Goal: Information Seeking & Learning: Learn about a topic

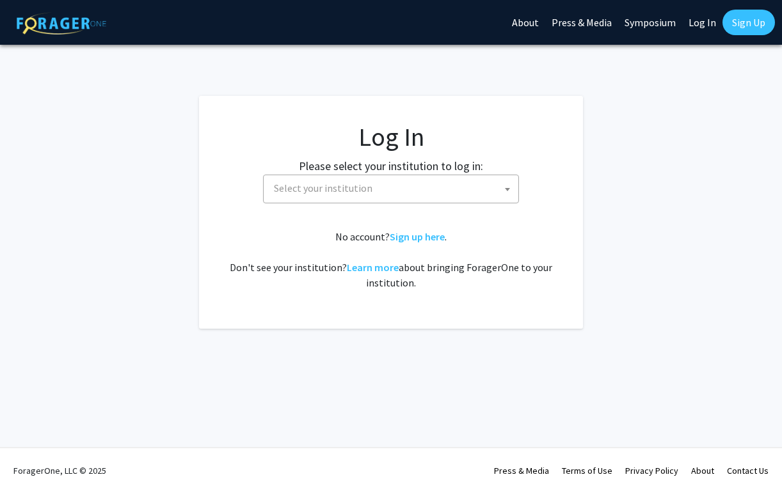
select select
click at [412, 189] on span "Select your institution" at bounding box center [393, 188] width 249 height 26
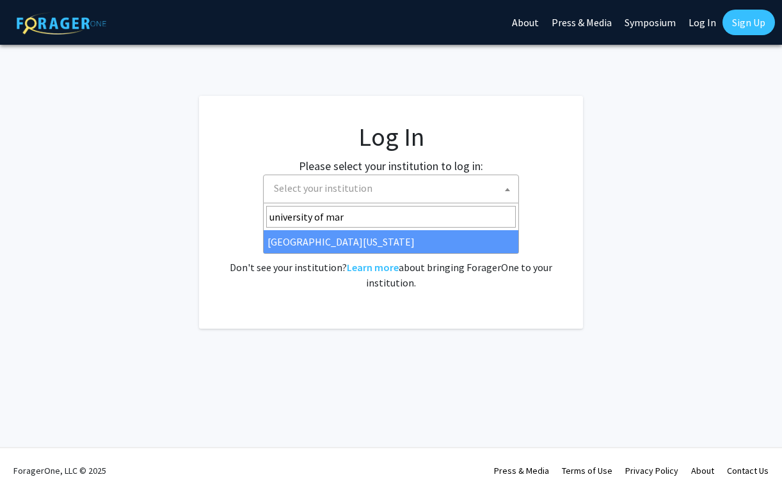
type input "university of mar"
select select "31"
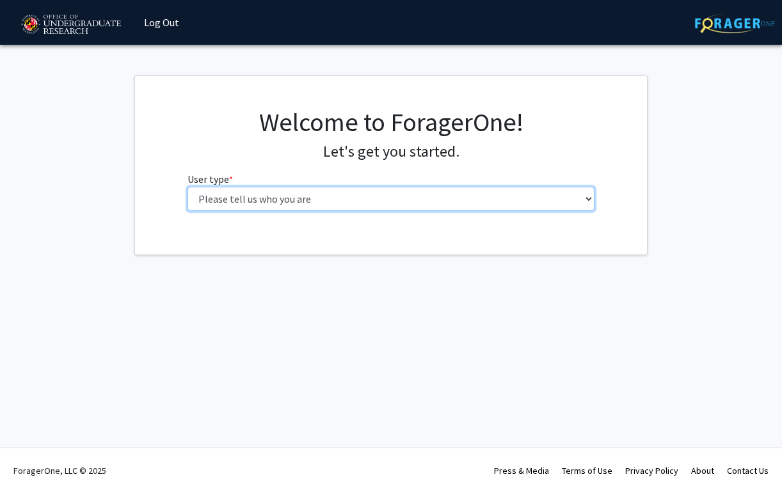
click at [294, 197] on select "Please tell us who you are Undergraduate Student Master's Student Doctoral Cand…" at bounding box center [390, 199] width 407 height 24
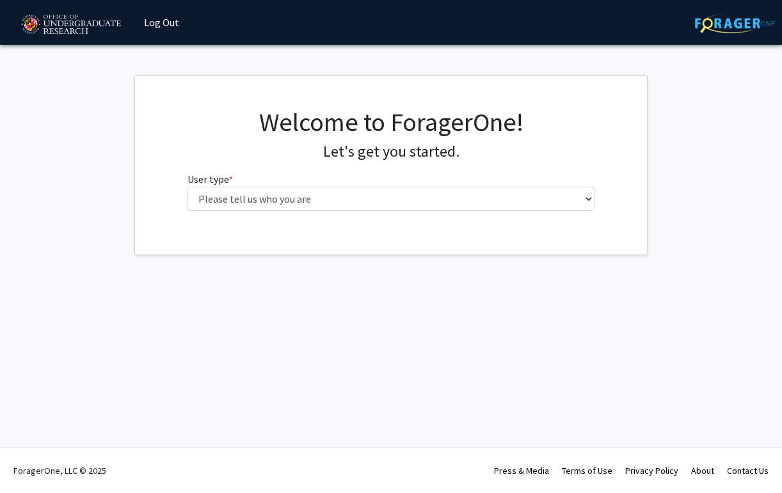
click at [357, 184] on fg-select "User type * required Please tell us who you are Undergraduate Student Master's …" at bounding box center [390, 191] width 407 height 40
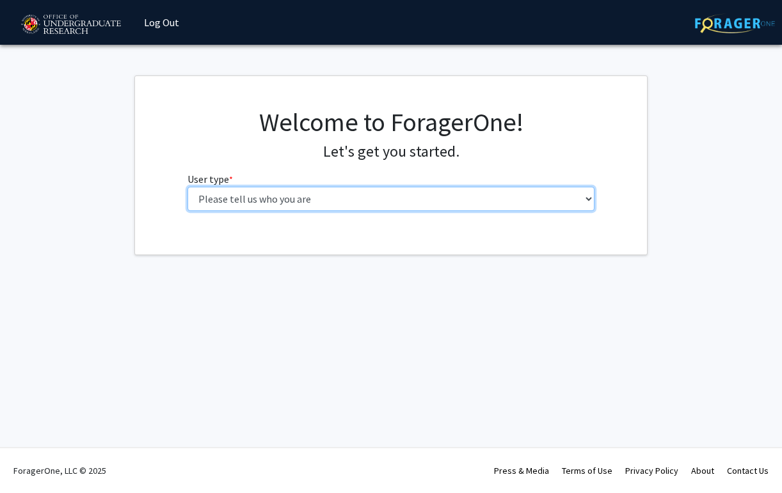
click at [354, 201] on select "Please tell us who you are Undergraduate Student Master's Student Doctoral Cand…" at bounding box center [390, 199] width 407 height 24
select select "1: undergrad"
click at [187, 187] on select "Please tell us who you are Undergraduate Student Master's Student Doctoral Cand…" at bounding box center [390, 199] width 407 height 24
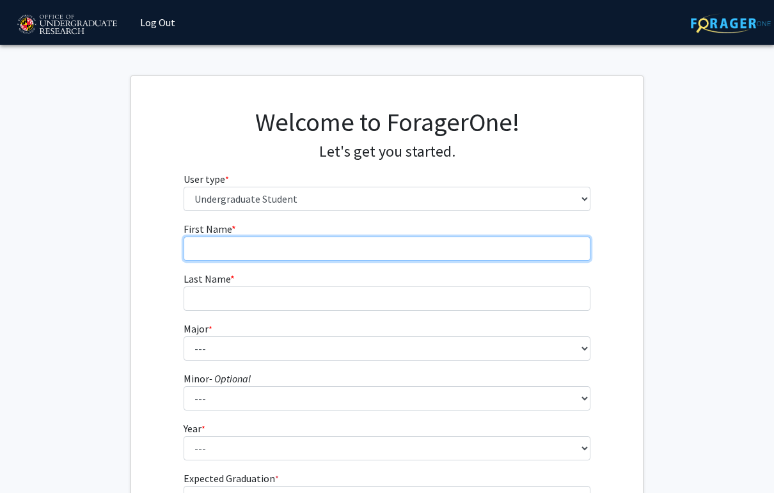
click at [325, 249] on input "First Name * required" at bounding box center [387, 249] width 407 height 24
type input "[PERSON_NAME]"
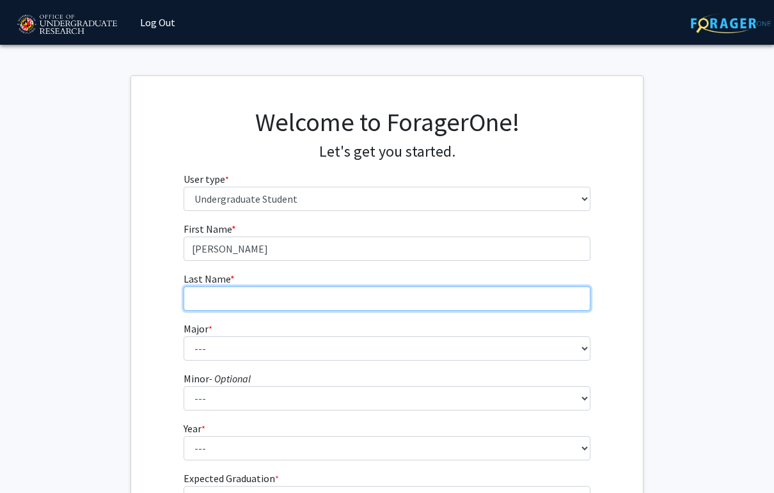
click at [306, 300] on input "Last Name * required" at bounding box center [387, 299] width 407 height 24
type input "[PERSON_NAME]"
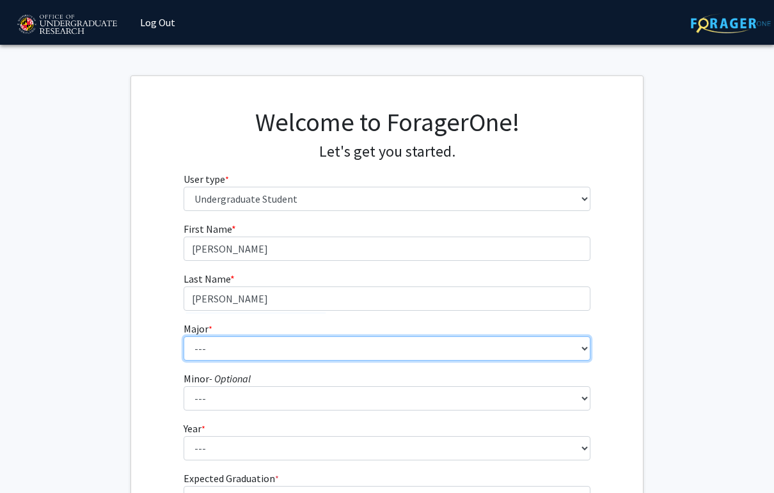
click at [288, 345] on select "--- Accounting Aerospace Engineering African American and Africana Studies Agri…" at bounding box center [387, 348] width 407 height 24
select select "17: 2318"
click at [184, 336] on select "--- Accounting Aerospace Engineering African American and Africana Studies Agri…" at bounding box center [387, 348] width 407 height 24
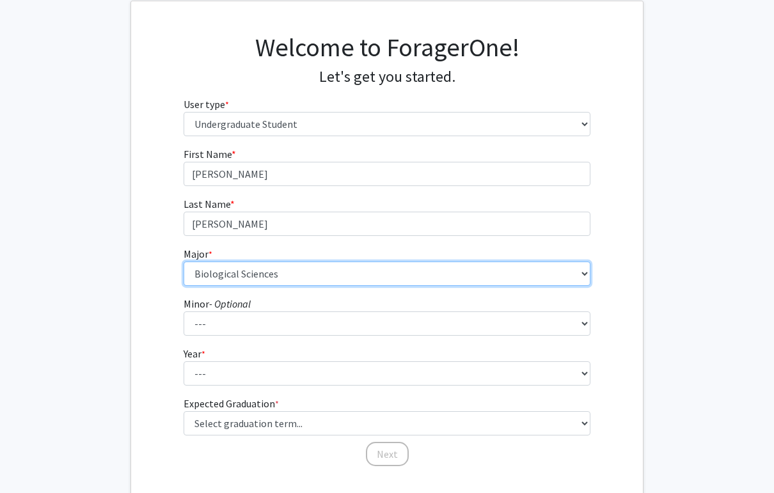
scroll to position [145, 0]
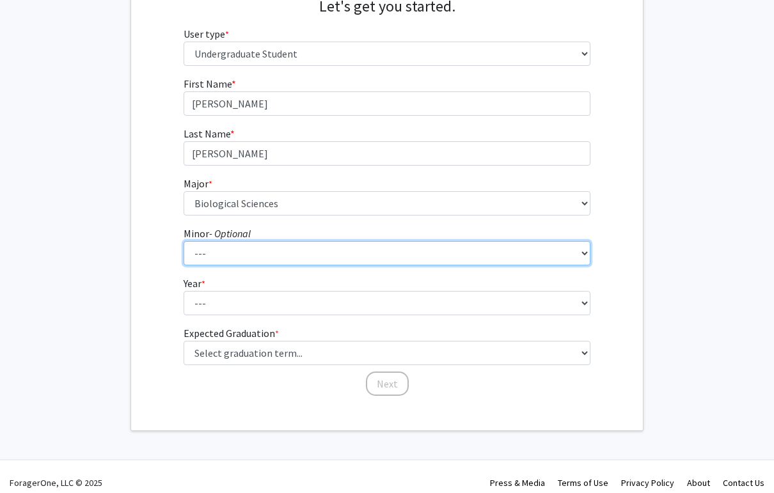
click at [232, 257] on select "--- Actuarial Mathematics Advanced Cybersecurity Experience for Students Africa…" at bounding box center [387, 253] width 407 height 24
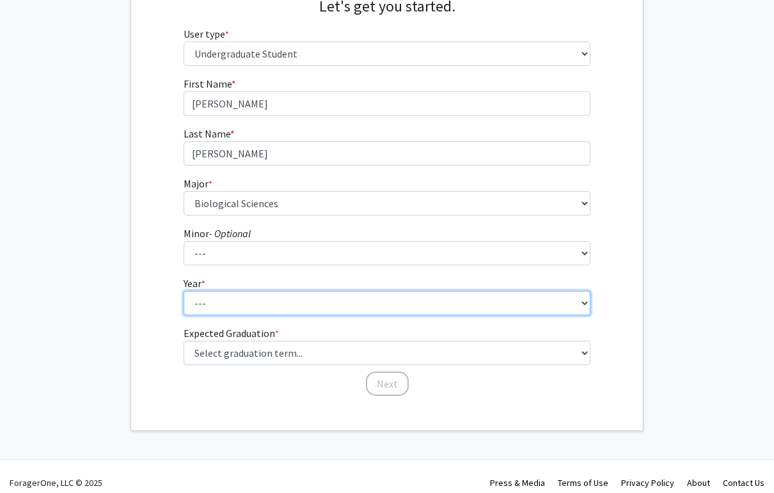
click at [227, 296] on select "--- First-year Sophomore Junior Senior Postbaccalaureate Certificate" at bounding box center [387, 303] width 407 height 24
select select "4: senior"
click at [184, 291] on select "--- First-year Sophomore Junior Senior Postbaccalaureate Certificate" at bounding box center [387, 303] width 407 height 24
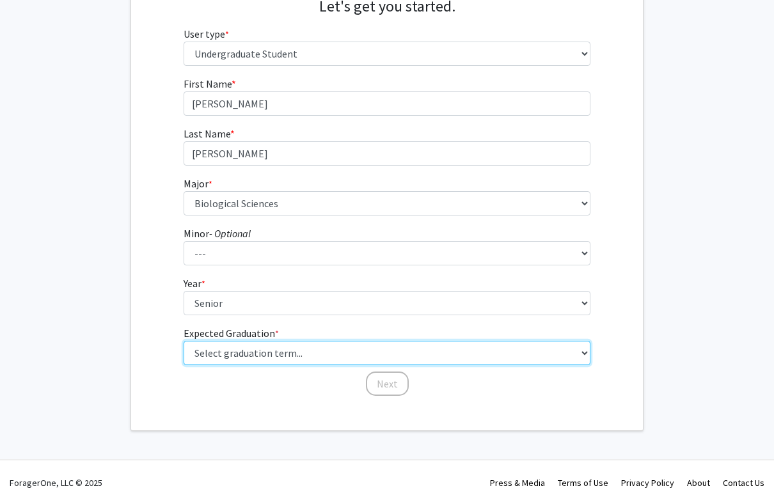
click at [235, 354] on select "Select graduation term... Spring 2025 Summer 2025 Fall 2025 Winter 2025 Spring …" at bounding box center [387, 353] width 407 height 24
click at [184, 341] on select "Select graduation term... Spring 2025 Summer 2025 Fall 2025 Winter 2025 Spring …" at bounding box center [387, 353] width 407 height 24
click at [244, 358] on select "Select graduation term... Spring 2025 Summer 2025 Fall 2025 Winter 2025 Spring …" at bounding box center [387, 353] width 407 height 24
select select "5: spring_2026"
click at [184, 341] on select "Select graduation term... Spring 2025 Summer 2025 Fall 2025 Winter 2025 Spring …" at bounding box center [387, 353] width 407 height 24
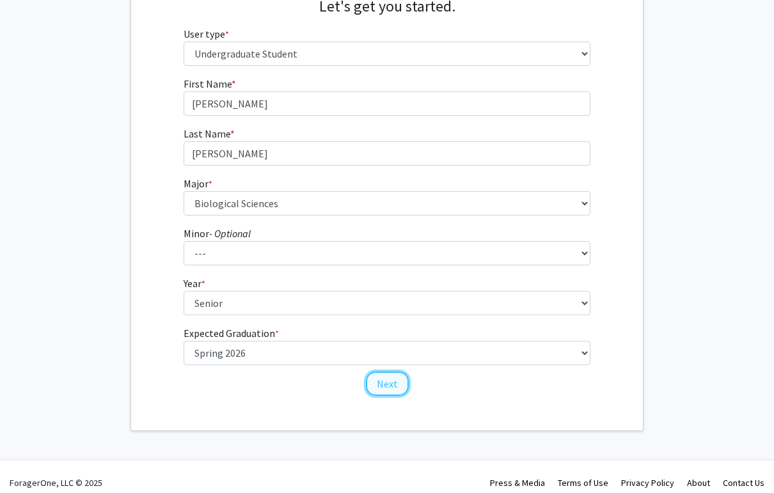
click at [397, 384] on button "Next" at bounding box center [387, 384] width 43 height 24
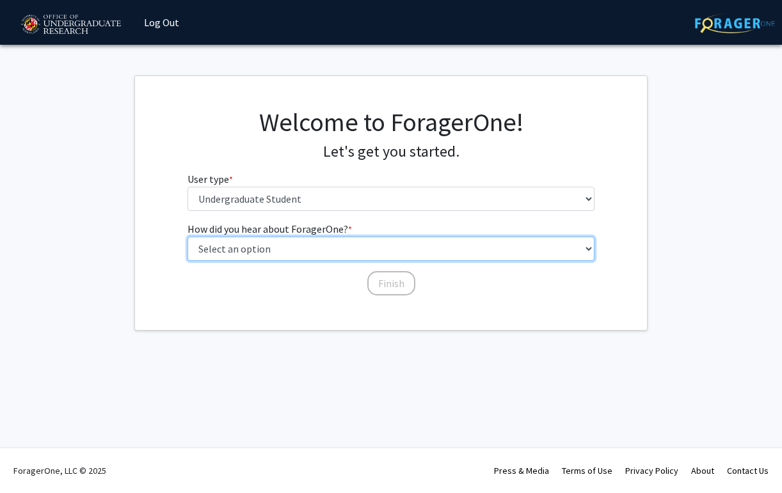
click at [345, 241] on select "Select an option Peer/student recommendation Faculty/staff recommendation Unive…" at bounding box center [390, 249] width 407 height 24
select select "3: university_website"
click at [187, 237] on select "Select an option Peer/student recommendation Faculty/staff recommendation Unive…" at bounding box center [390, 249] width 407 height 24
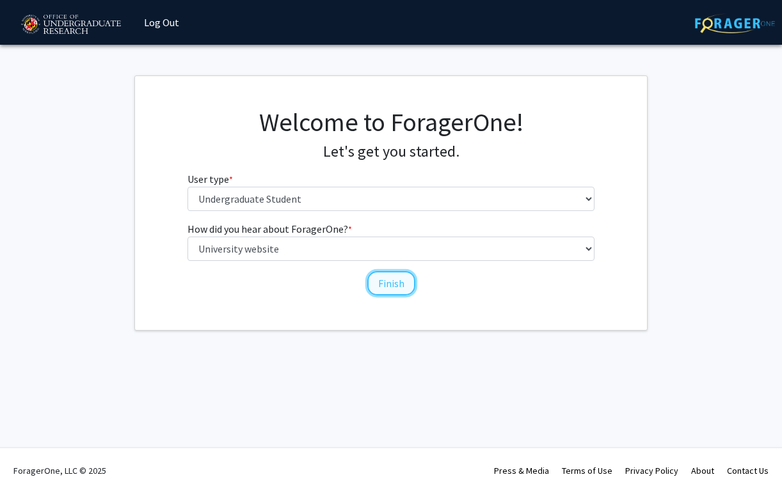
click at [390, 288] on button "Finish" at bounding box center [391, 283] width 48 height 24
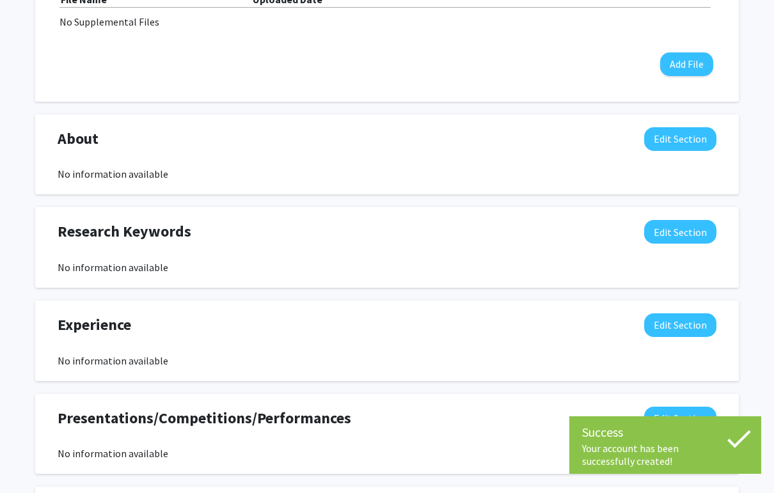
scroll to position [707, 0]
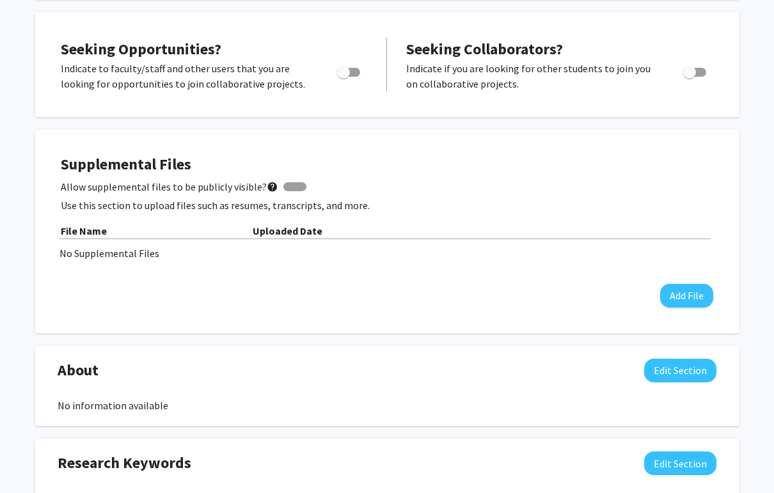
scroll to position [0, 0]
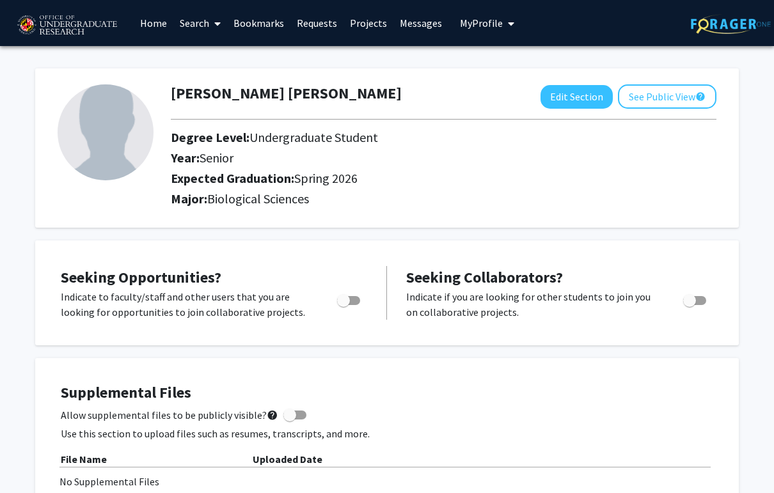
click at [154, 28] on link "Home" at bounding box center [154, 23] width 40 height 45
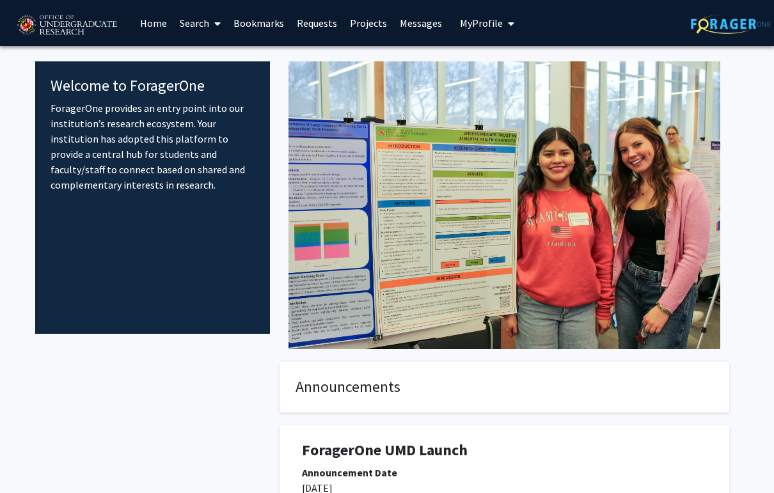
click at [217, 20] on icon at bounding box center [217, 24] width 6 height 10
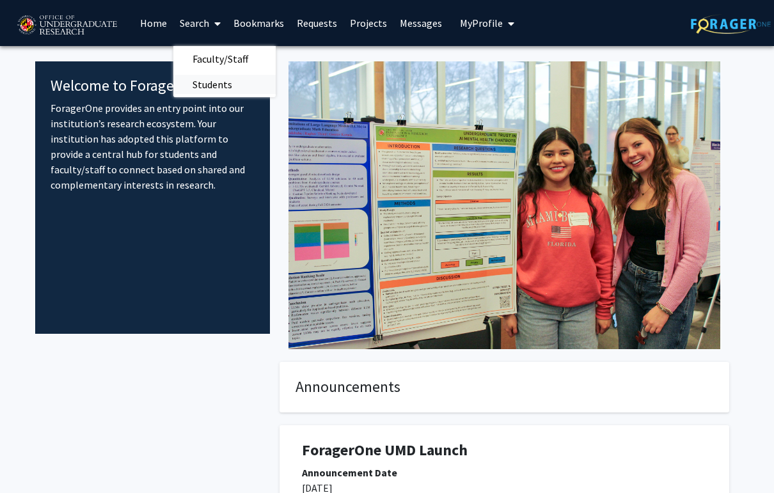
click at [223, 80] on span "Students" at bounding box center [212, 85] width 78 height 26
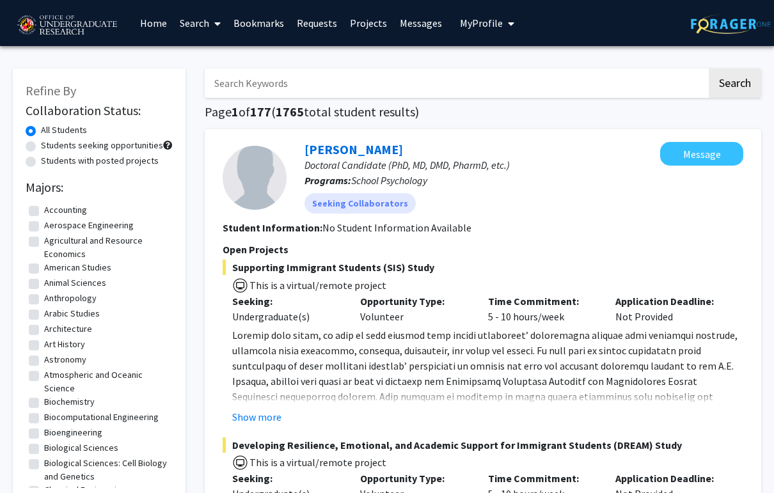
click at [368, 22] on link "Projects" at bounding box center [369, 23] width 50 height 45
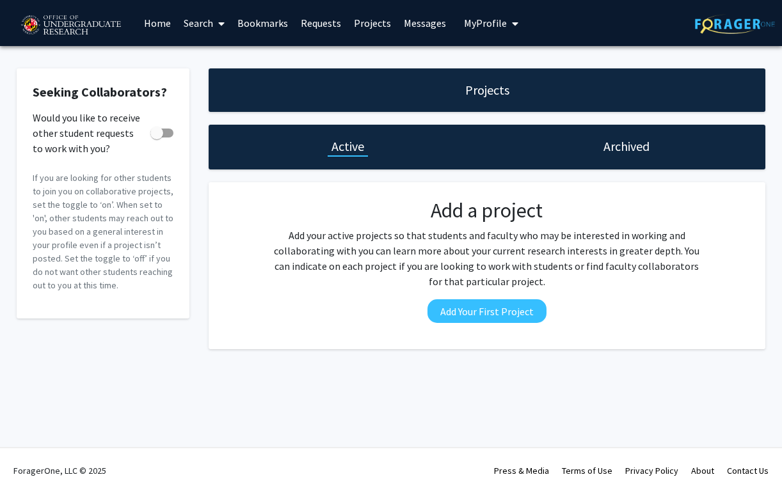
click at [207, 26] on link "Search" at bounding box center [204, 23] width 54 height 45
click at [226, 89] on span "Students" at bounding box center [216, 85] width 78 height 26
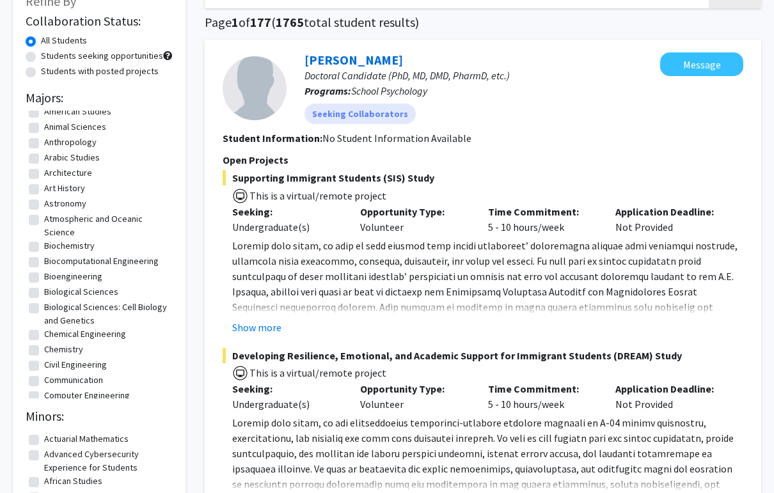
scroll to position [88, 0]
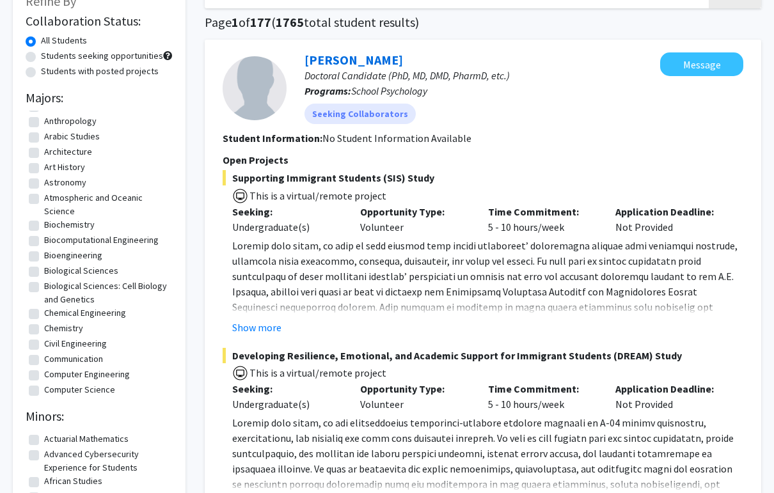
click at [35, 266] on fg-checkbox "Biological Sciences Biological Sciences" at bounding box center [99, 271] width 141 height 15
click at [44, 287] on label "Biological Sciences: Cell Biology and Genetics" at bounding box center [106, 293] width 125 height 27
click at [44, 287] on input "Biological Sciences: Cell Biology and Genetics" at bounding box center [48, 284] width 8 height 8
checkbox input "true"
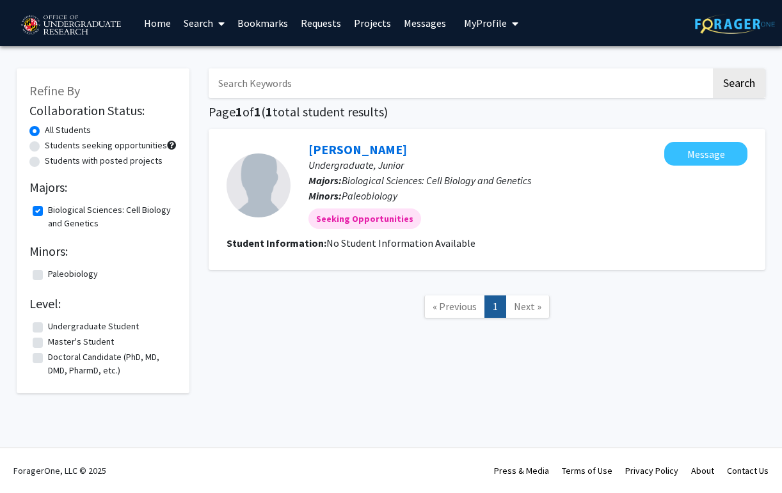
click at [48, 206] on label "Biological Sciences: Cell Biology and Genetics" at bounding box center [110, 216] width 125 height 27
click at [48, 206] on input "Biological Sciences: Cell Biology and Genetics" at bounding box center [52, 207] width 8 height 8
checkbox input "false"
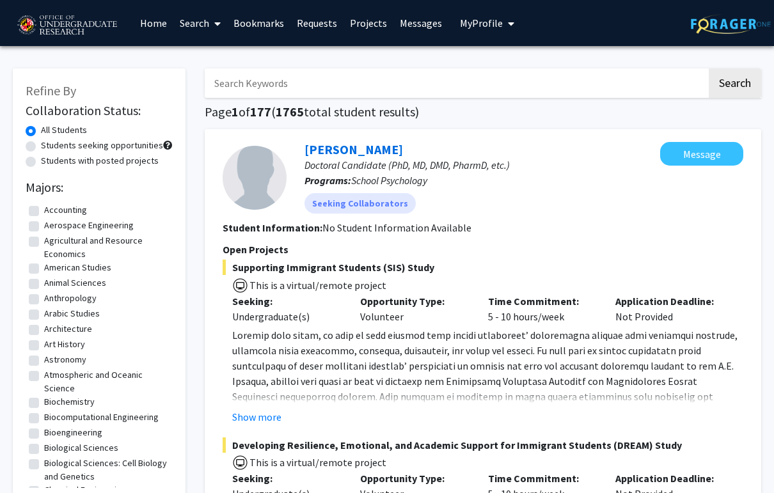
click at [216, 21] on icon at bounding box center [217, 24] width 6 height 10
click at [222, 49] on span "Faculty/Staff" at bounding box center [220, 59] width 94 height 26
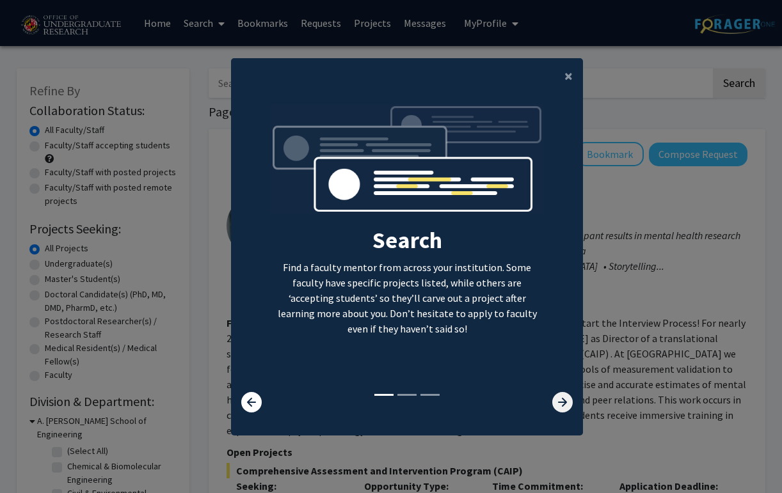
click at [567, 402] on icon at bounding box center [562, 402] width 20 height 20
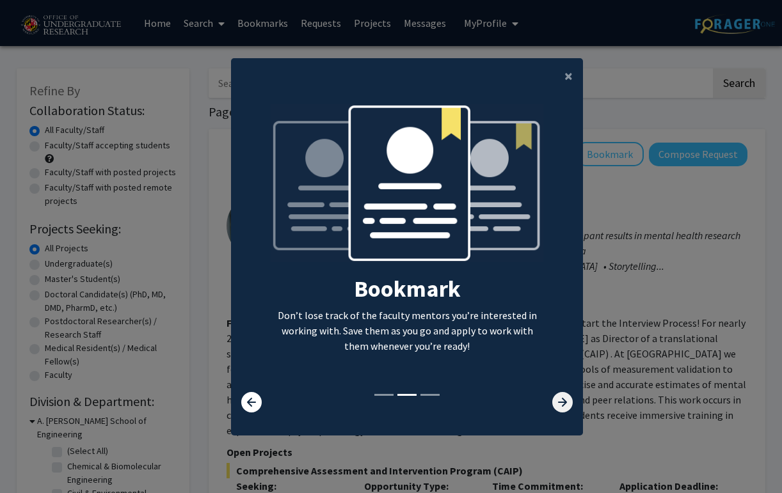
click at [567, 402] on icon at bounding box center [562, 402] width 20 height 20
click at [571, 72] on span "×" at bounding box center [568, 76] width 8 height 20
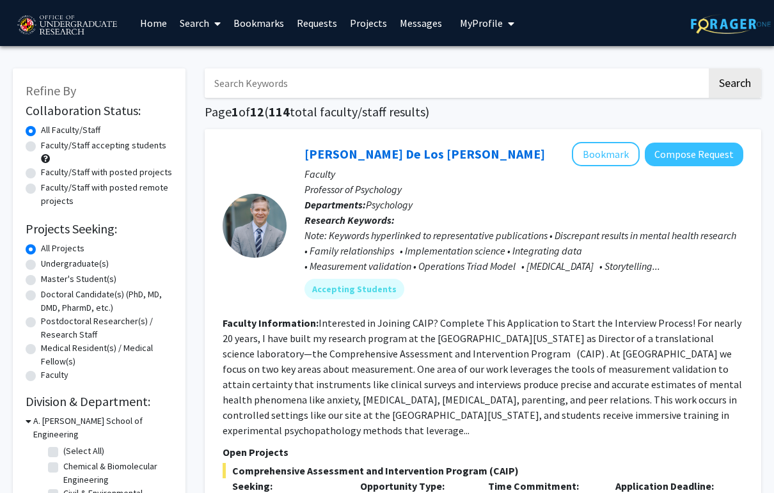
click at [41, 261] on label "Undergraduate(s)" at bounding box center [75, 263] width 68 height 13
click at [41, 261] on input "Undergraduate(s)" at bounding box center [45, 261] width 8 height 8
radio input "true"
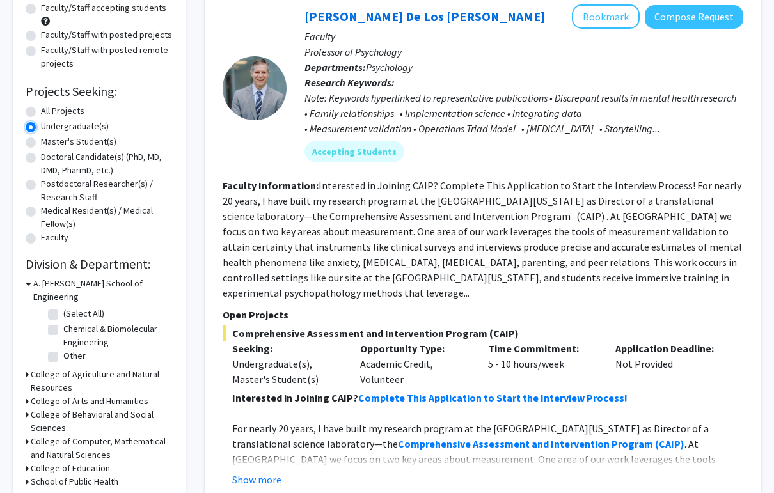
scroll to position [233, 0]
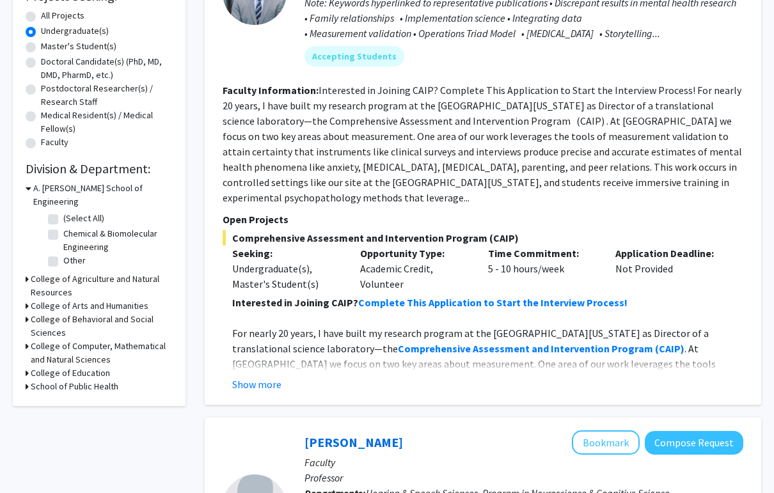
click at [31, 340] on h3 "College of Computer, Mathematical and Natural Sciences" at bounding box center [102, 353] width 142 height 27
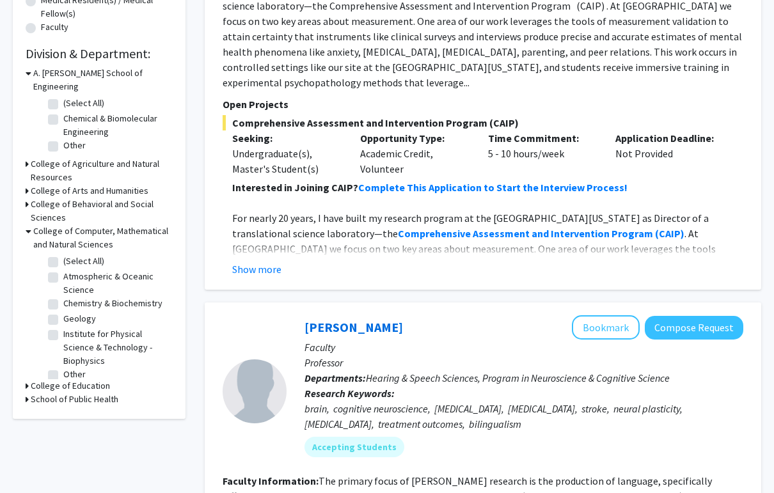
scroll to position [349, 0]
click at [63, 296] on label "Chemistry & Biochemistry" at bounding box center [112, 302] width 99 height 13
click at [63, 296] on input "Chemistry & Biochemistry" at bounding box center [67, 300] width 8 height 8
checkbox input "true"
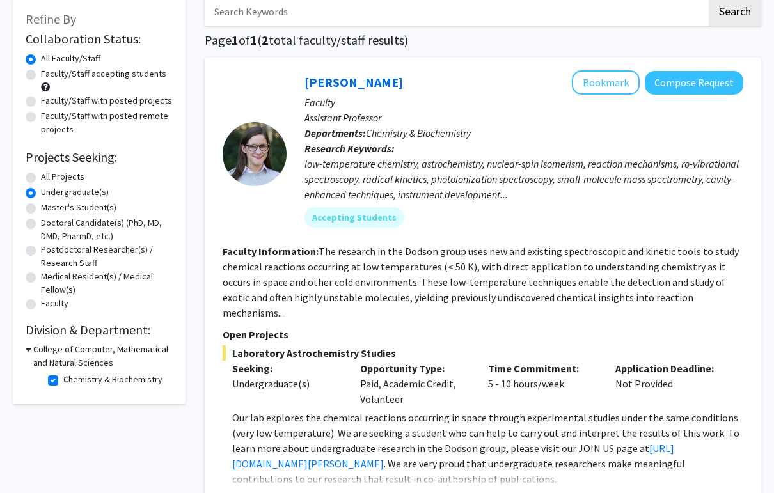
scroll to position [72, 0]
click at [28, 349] on icon at bounding box center [29, 348] width 6 height 13
click at [28, 349] on icon at bounding box center [27, 348] width 3 height 13
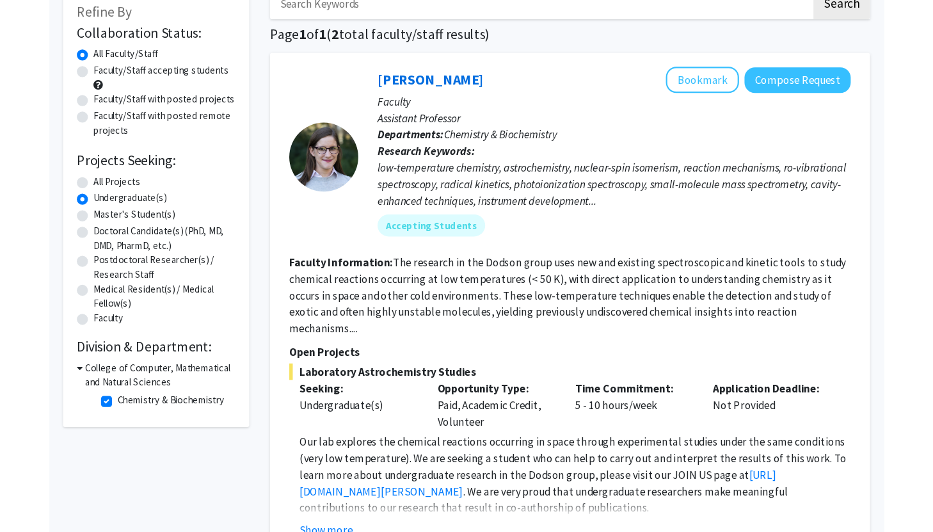
scroll to position [81, 0]
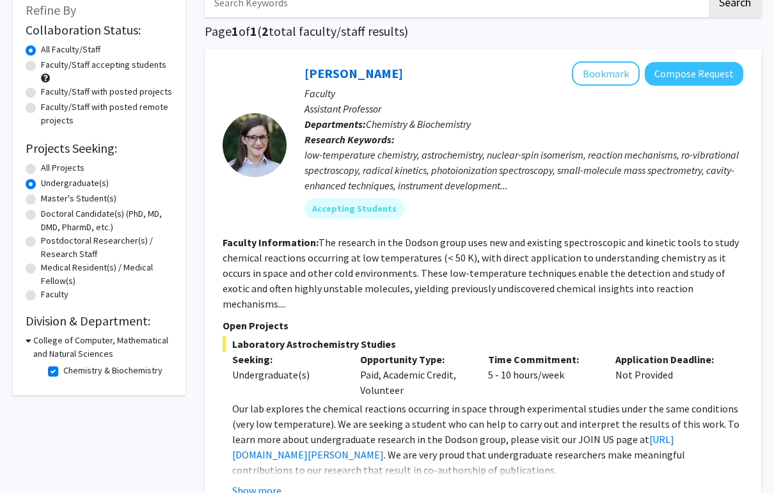
click at [31, 342] on div "College of Computer, Mathematical and Natural Sciences" at bounding box center [99, 347] width 147 height 27
click at [28, 340] on icon at bounding box center [29, 340] width 6 height 13
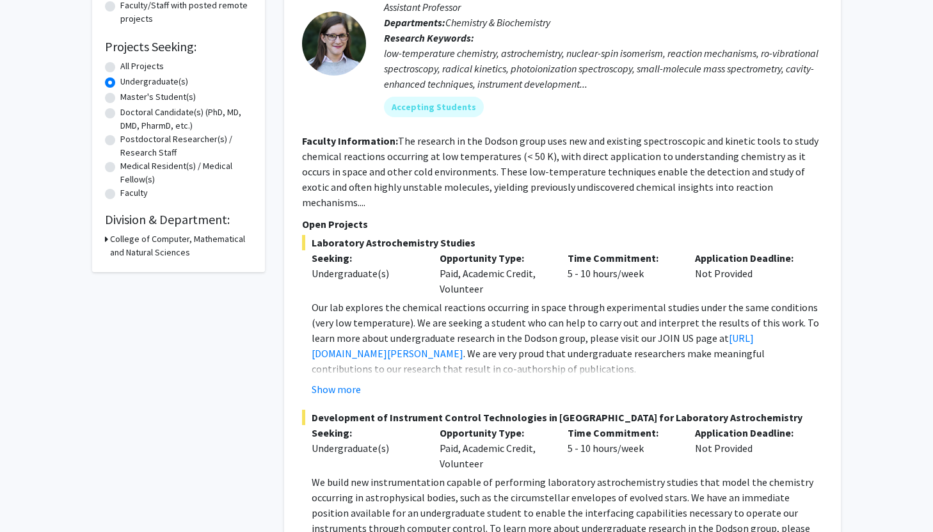
scroll to position [0, 0]
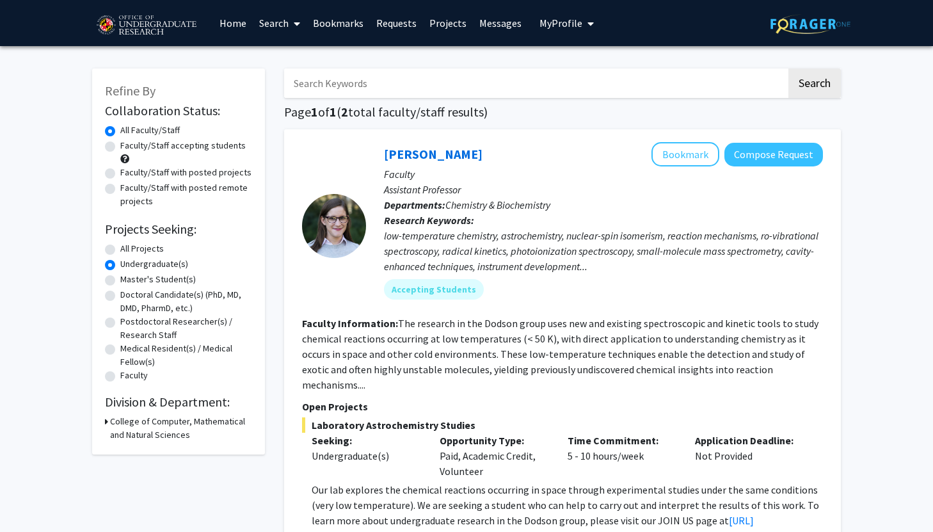
click at [108, 419] on div "College of Computer, Mathematical and Natural Sciences" at bounding box center [178, 428] width 147 height 27
click at [106, 418] on icon at bounding box center [106, 421] width 3 height 13
click at [143, 447] on label "Chemistry & Biochemistry" at bounding box center [192, 451] width 99 height 13
click at [143, 447] on input "Chemistry & Biochemistry" at bounding box center [147, 449] width 8 height 8
checkbox input "false"
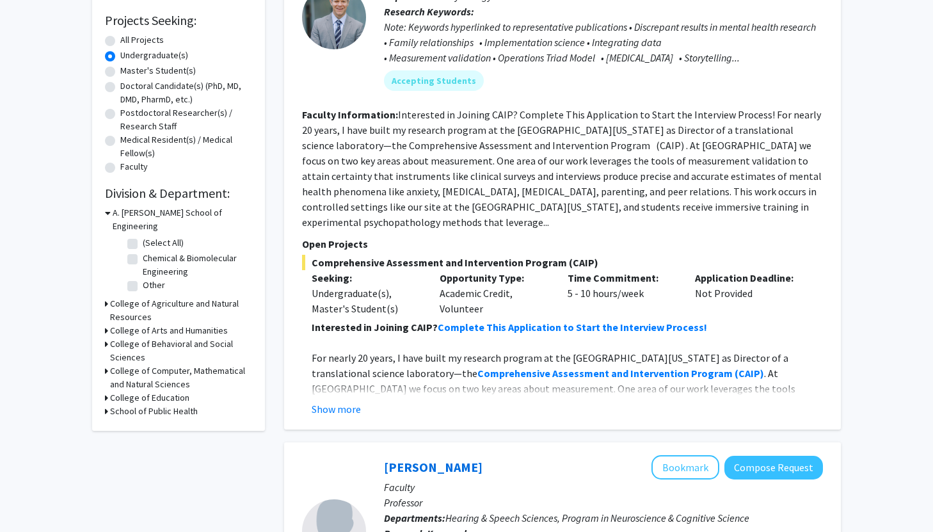
scroll to position [354, 0]
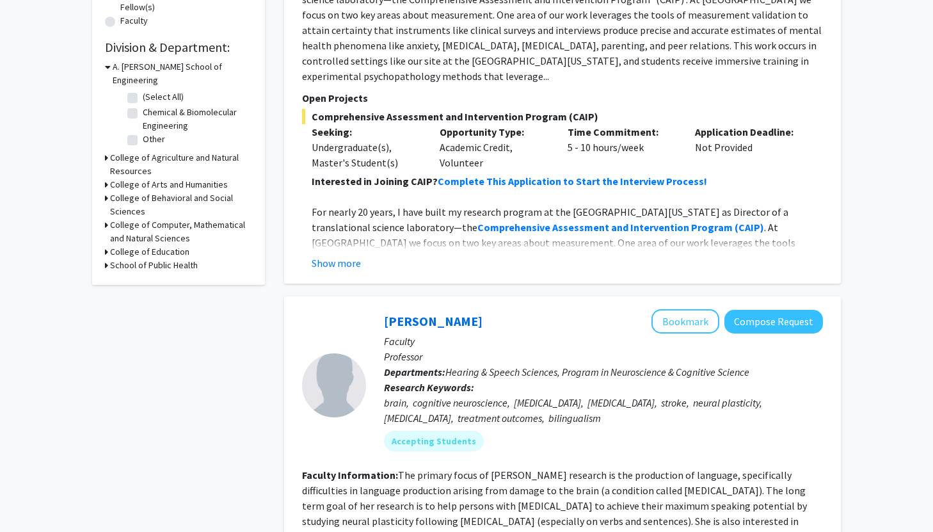
click at [107, 218] on icon at bounding box center [106, 224] width 3 height 13
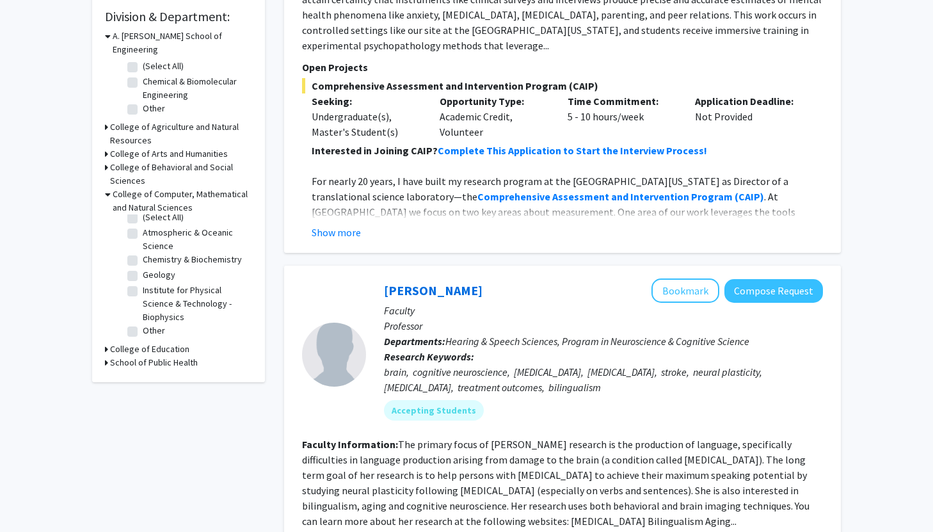
scroll to position [0, 0]
click at [116, 356] on h3 "School of Public Health" at bounding box center [154, 362] width 88 height 13
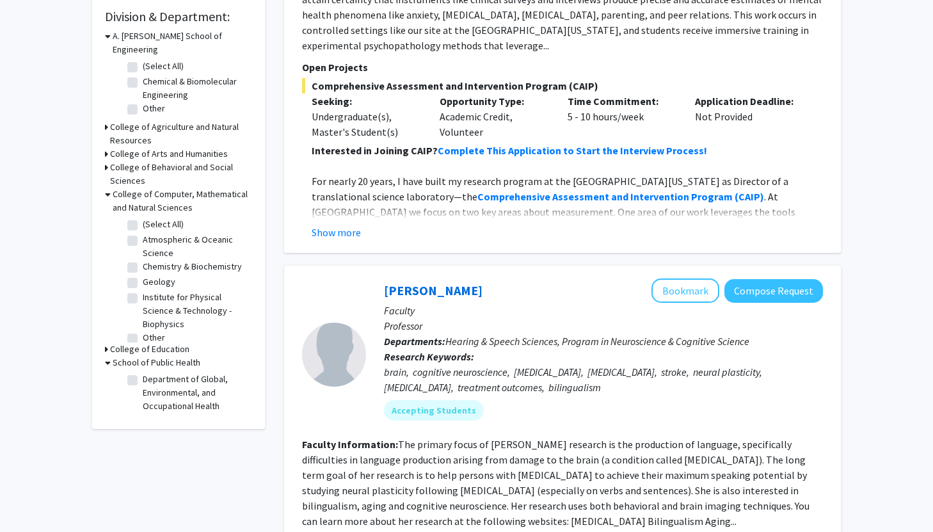
click at [143, 372] on label "Department of Global, Environmental, and Occupational Health" at bounding box center [196, 392] width 106 height 40
click at [143, 372] on input "Department of Global, Environmental, and Occupational Health" at bounding box center [147, 376] width 8 height 8
checkbox input "true"
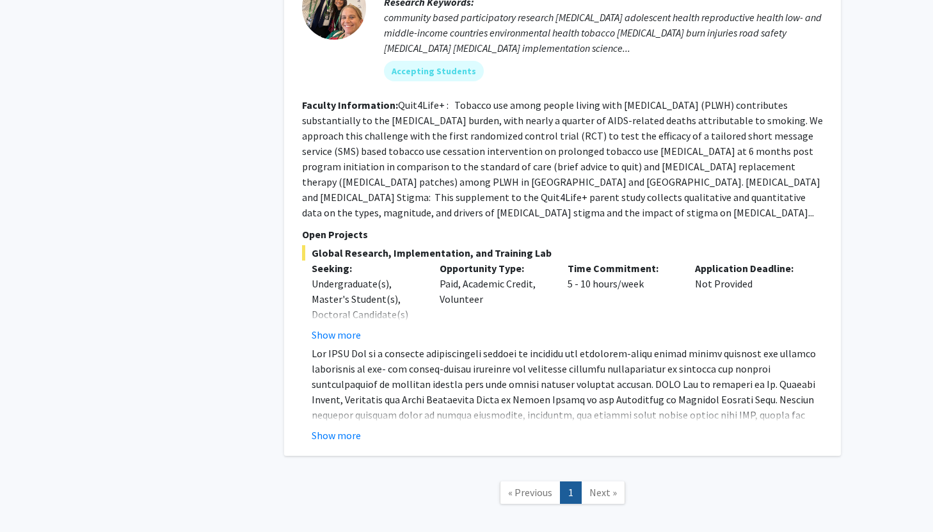
scroll to position [810, 0]
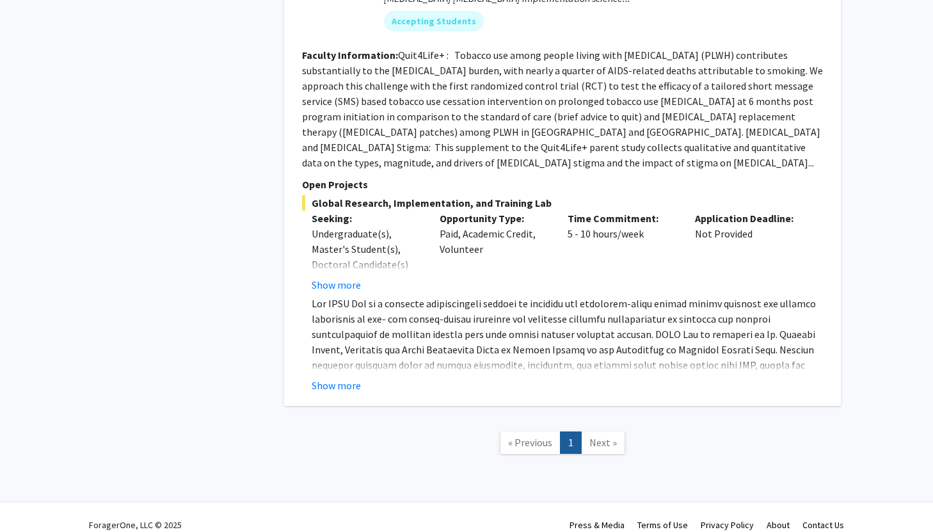
click at [601, 436] on span "Next »" at bounding box center [603, 442] width 28 height 13
click at [347, 277] on button "Show more" at bounding box center [336, 284] width 49 height 15
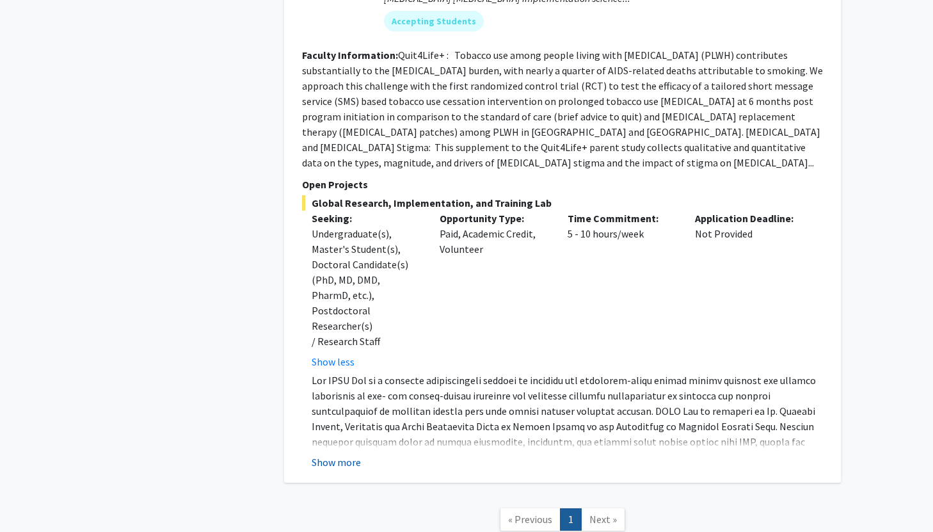
click at [336, 454] on button "Show more" at bounding box center [336, 461] width 49 height 15
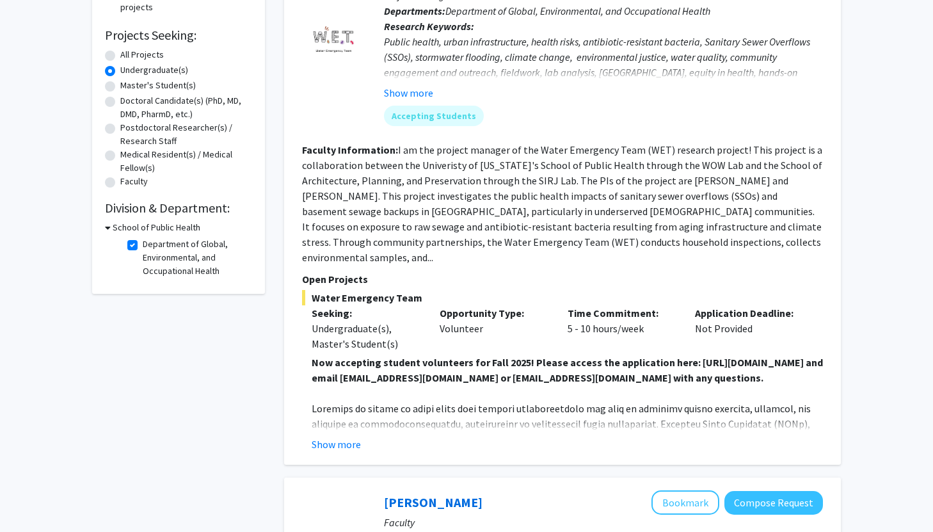
scroll to position [0, 0]
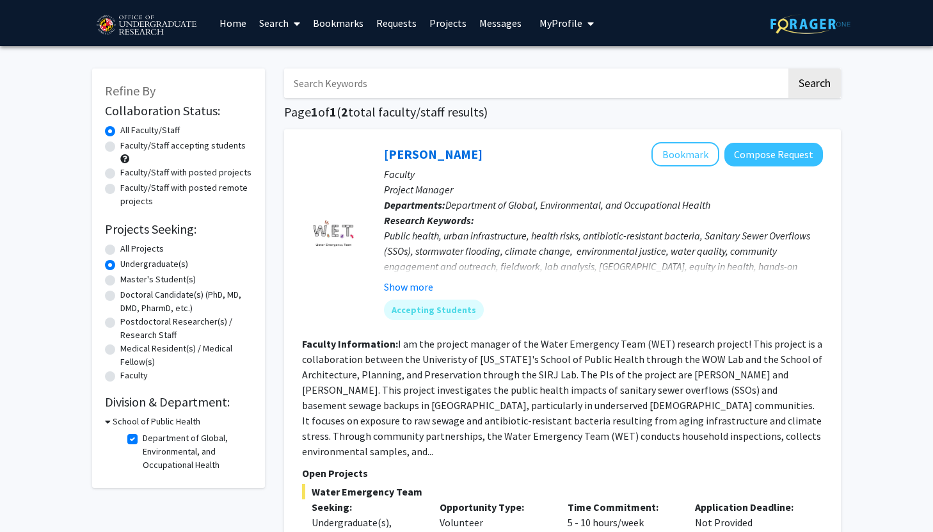
click at [108, 418] on icon at bounding box center [108, 421] width 6 height 13
click at [108, 418] on div "School of Public Health" at bounding box center [178, 421] width 147 height 13
click at [103, 424] on div "Refine By Collaboration Status: Collaboration Status All Faculty/Staff Collabor…" at bounding box center [178, 254] width 173 height 372
click at [107, 422] on icon at bounding box center [106, 421] width 3 height 13
click at [120, 145] on label "Faculty/Staff accepting students" at bounding box center [182, 145] width 125 height 13
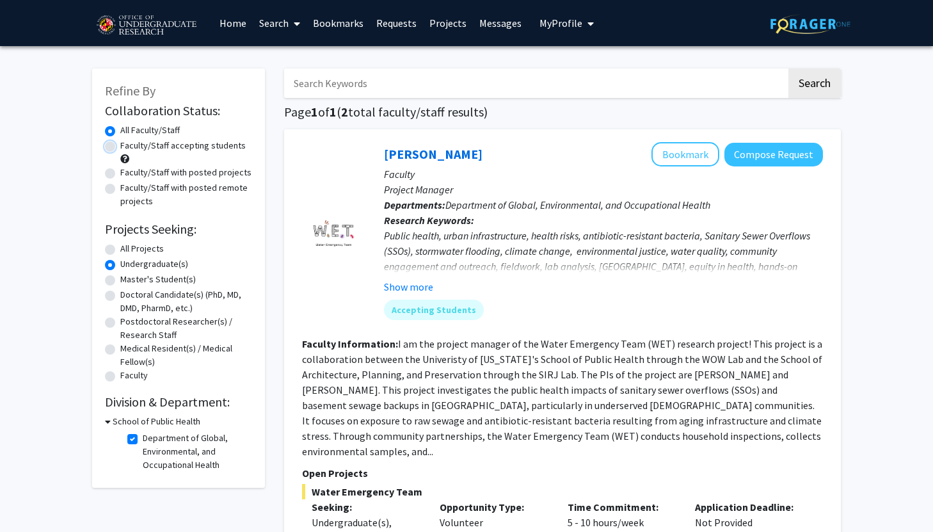
click at [120, 145] on input "Faculty/Staff accepting students" at bounding box center [124, 143] width 8 height 8
radio input "true"
click at [143, 434] on label "Department of Global, Environmental, and Occupational Health" at bounding box center [196, 451] width 106 height 40
click at [143, 434] on input "Department of Global, Environmental, and Occupational Health" at bounding box center [147, 435] width 8 height 8
checkbox input "false"
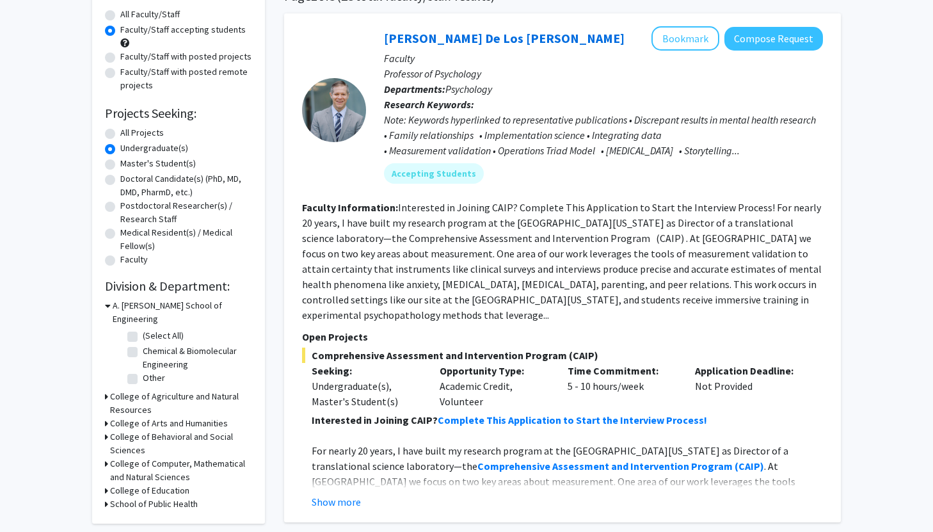
scroll to position [331, 0]
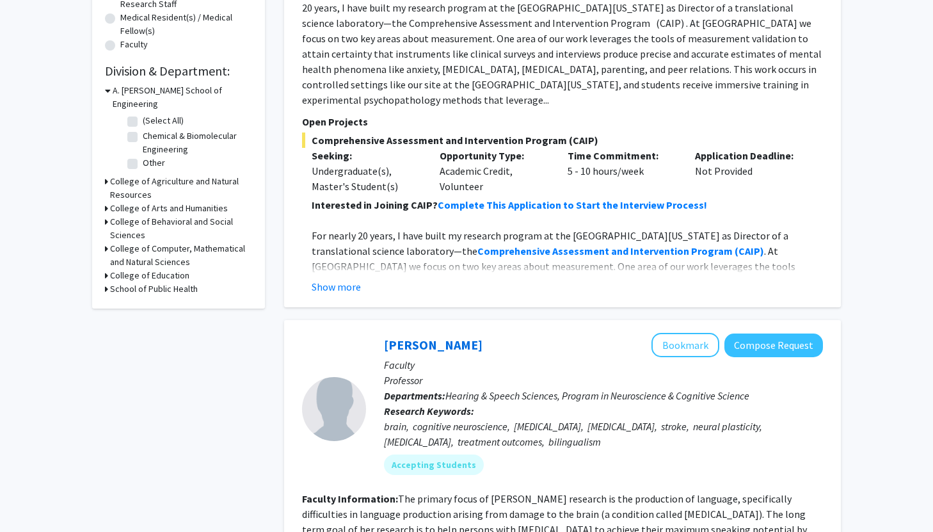
click at [109, 242] on div "College of Computer, Mathematical and Natural Sciences" at bounding box center [178, 255] width 147 height 27
click at [105, 242] on icon at bounding box center [106, 248] width 3 height 13
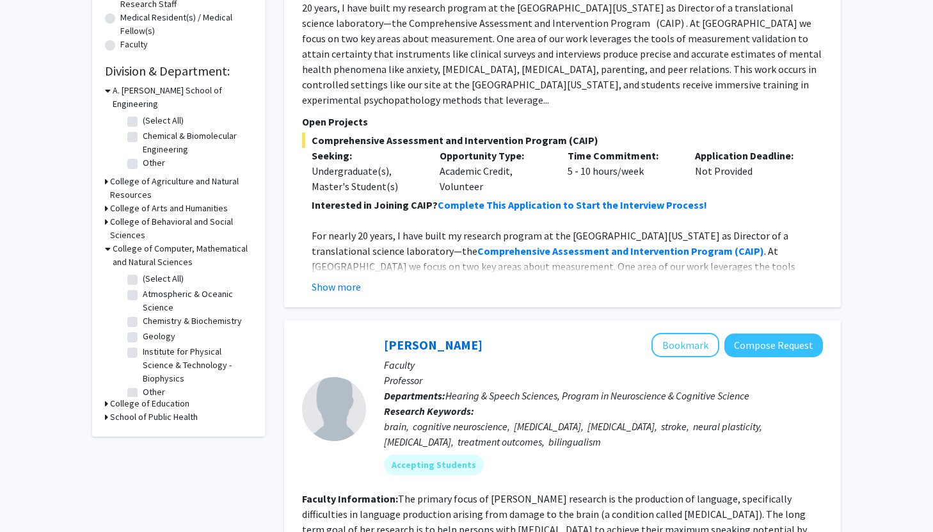
click at [143, 272] on label "(Select All)" at bounding box center [163, 278] width 41 height 13
click at [143, 272] on input "(Select All)" at bounding box center [147, 276] width 8 height 8
checkbox input "true"
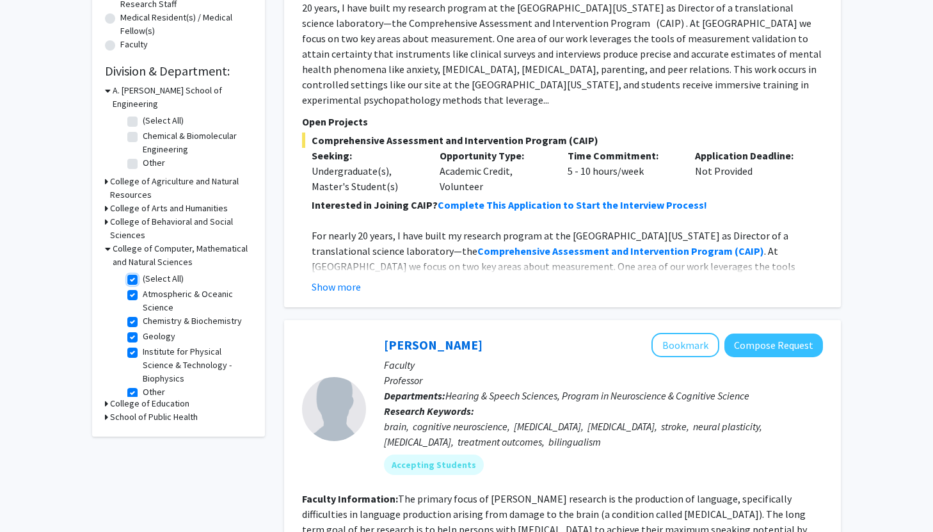
checkbox input "true"
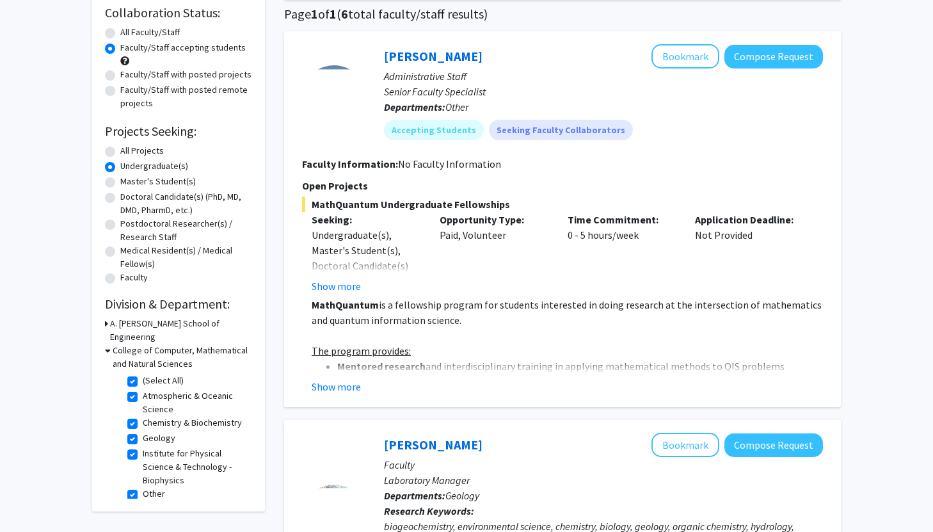
scroll to position [125, 0]
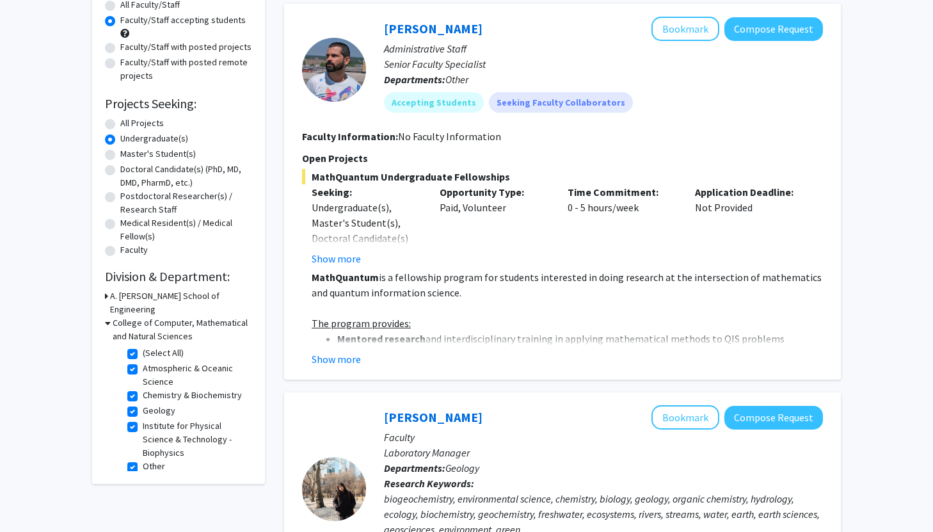
click at [107, 316] on icon at bounding box center [108, 322] width 6 height 13
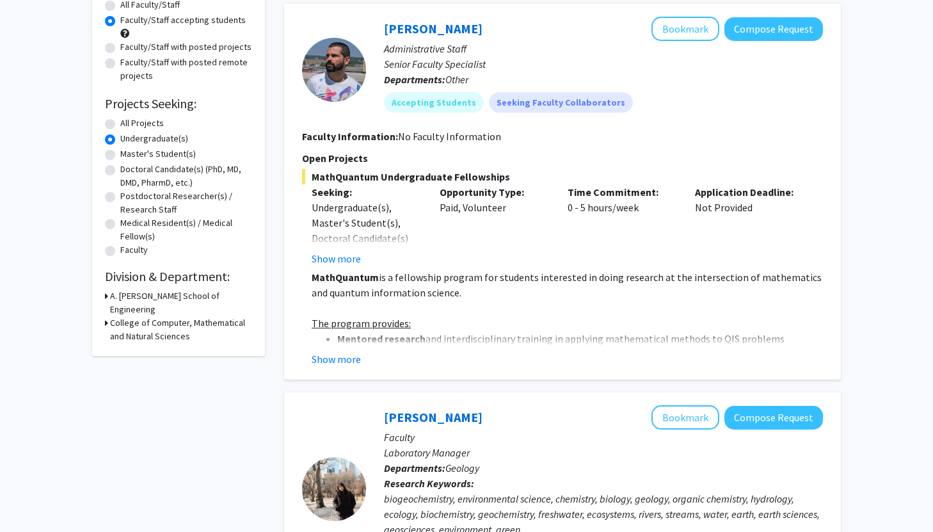
click at [107, 316] on icon at bounding box center [106, 322] width 3 height 13
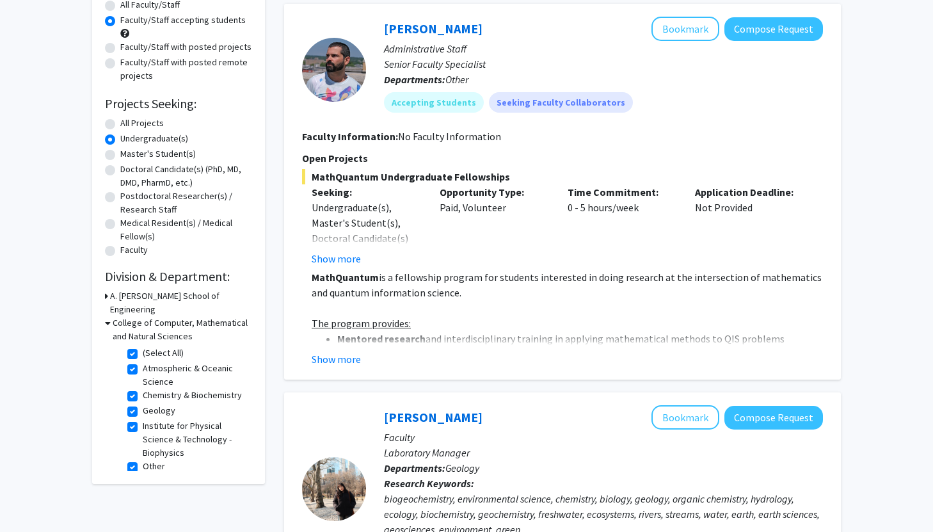
click at [143, 346] on label "(Select All)" at bounding box center [163, 352] width 41 height 13
click at [143, 346] on input "(Select All)" at bounding box center [147, 350] width 8 height 8
checkbox input "false"
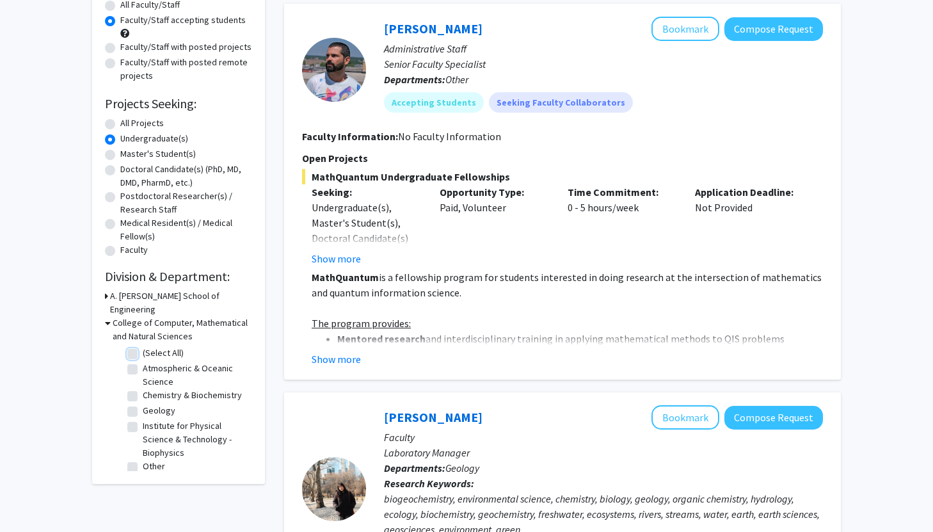
checkbox input "false"
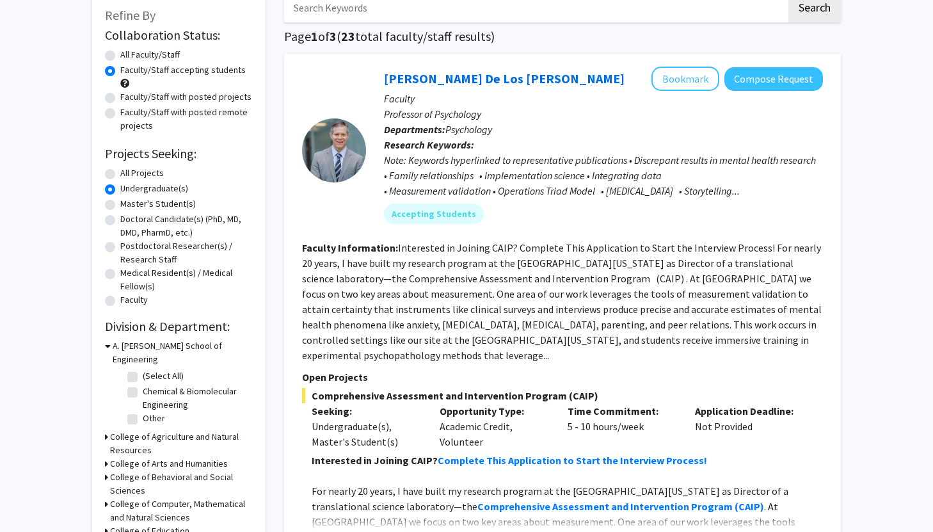
scroll to position [304, 0]
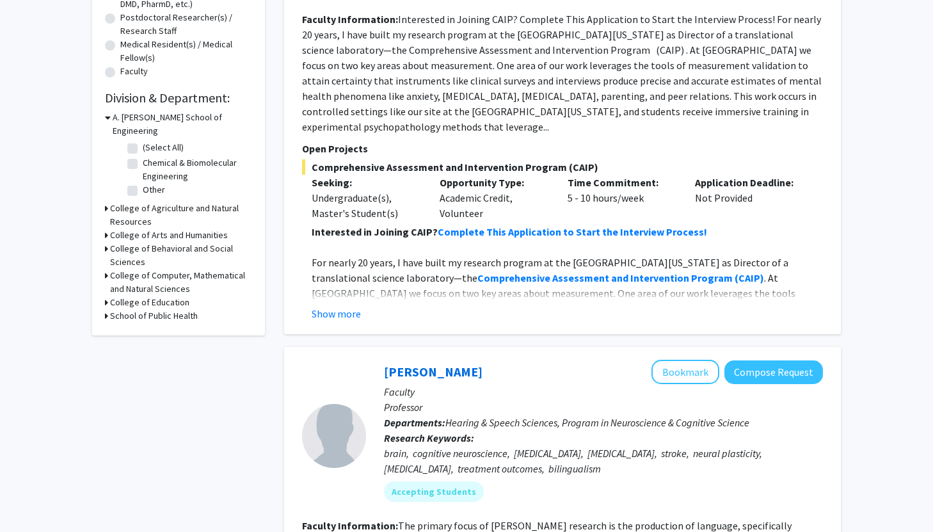
click at [133, 242] on h3 "College of Behavioral and Social Sciences" at bounding box center [181, 255] width 142 height 27
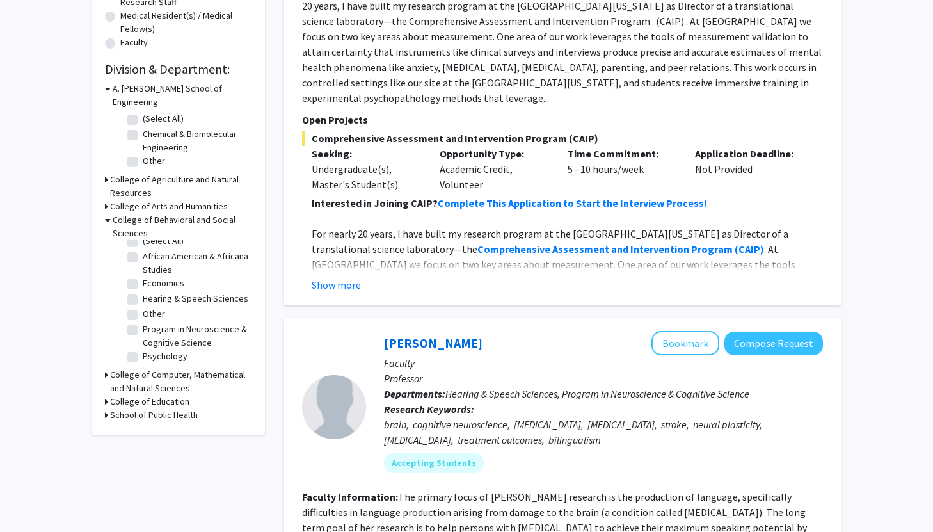
scroll to position [335, 0]
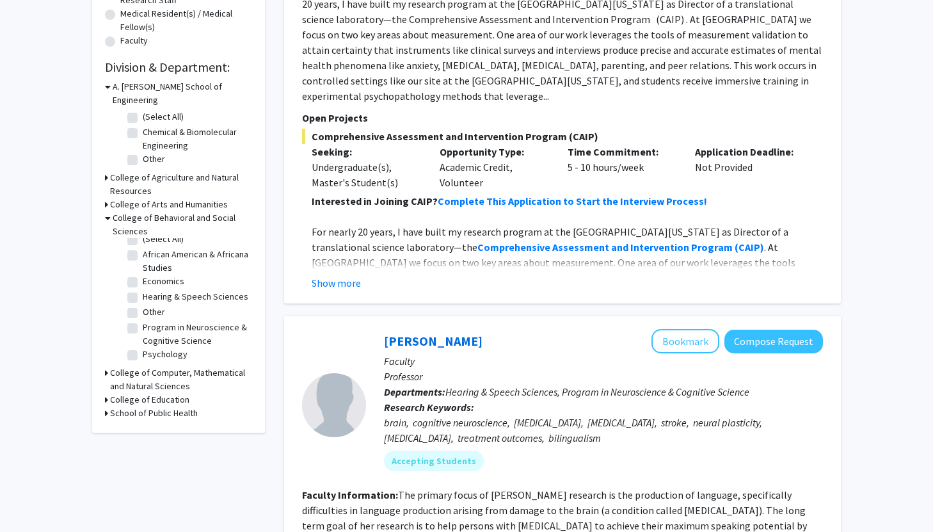
click at [143, 290] on label "Hearing & Speech Sciences" at bounding box center [196, 296] width 106 height 13
click at [143, 290] on input "Hearing & Speech Sciences" at bounding box center [147, 294] width 8 height 8
checkbox input "true"
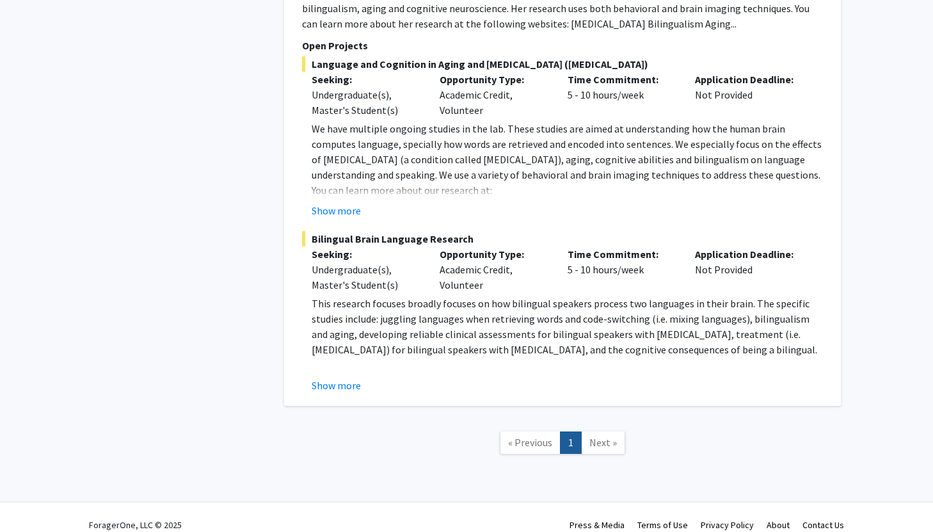
scroll to position [786, 0]
click at [592, 436] on span "Next »" at bounding box center [603, 442] width 28 height 13
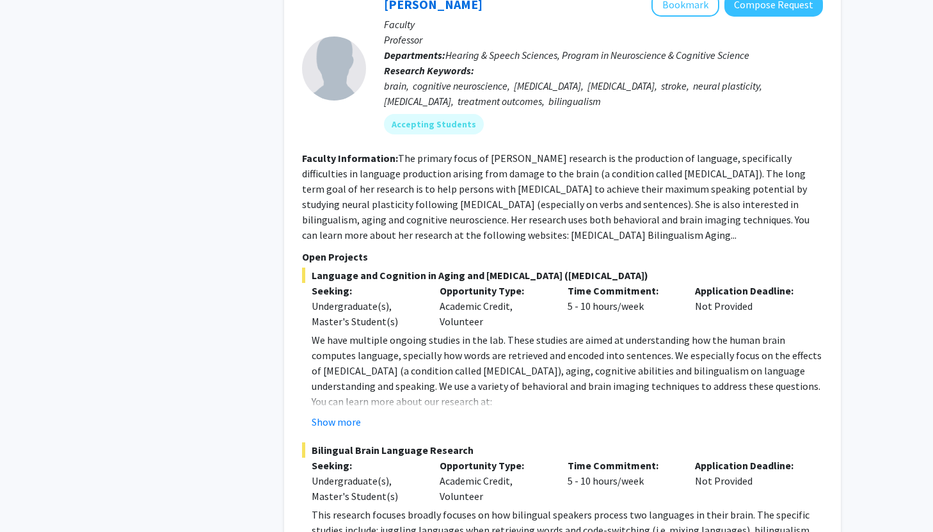
scroll to position [134, 0]
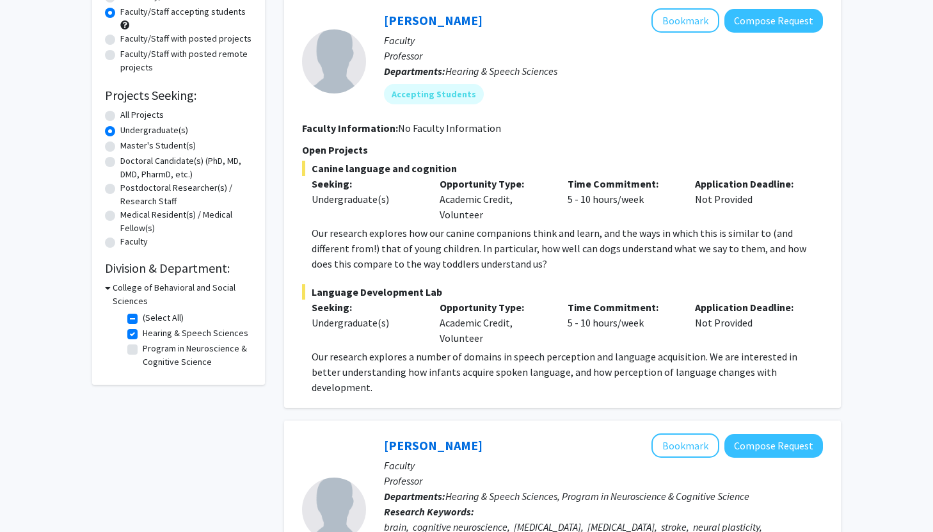
click at [111, 288] on div "College of Behavioral and Social Sciences" at bounding box center [178, 294] width 147 height 27
click at [143, 319] on label "(Select All)" at bounding box center [163, 317] width 41 height 13
click at [143, 319] on input "(Select All)" at bounding box center [147, 315] width 8 height 8
checkbox input "false"
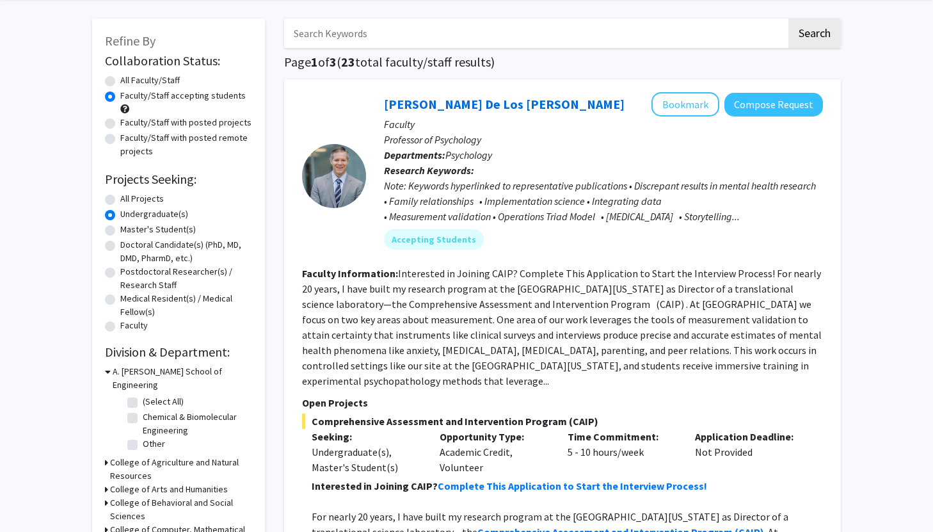
scroll to position [200, 0]
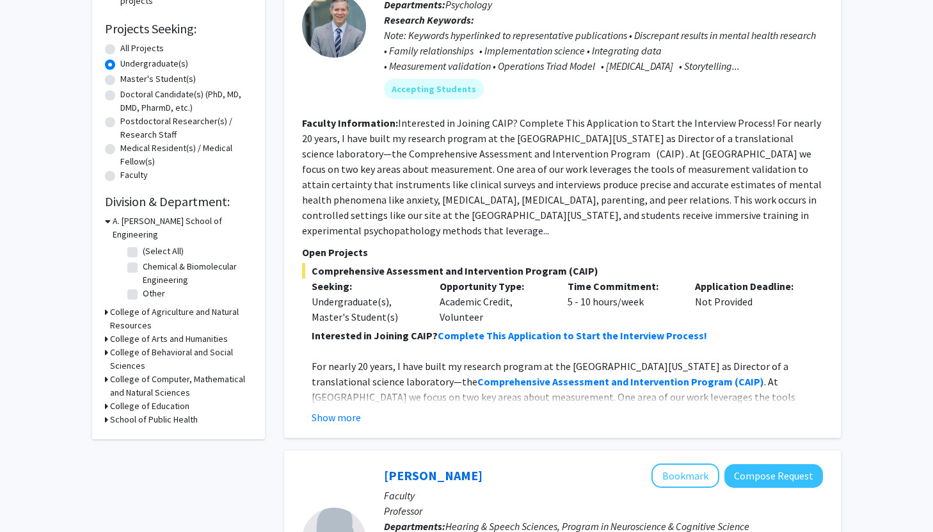
click at [123, 345] on h3 "College of Behavioral and Social Sciences" at bounding box center [181, 358] width 142 height 27
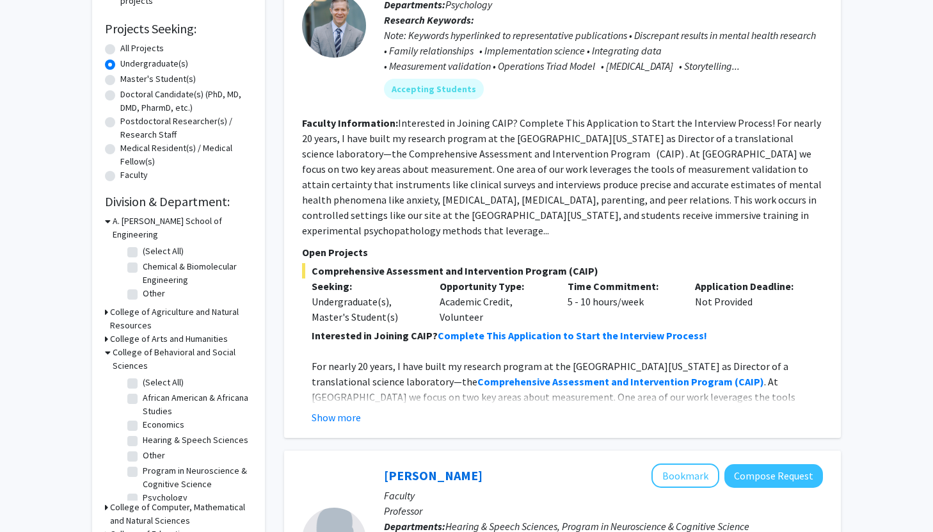
scroll to position [9, 0]
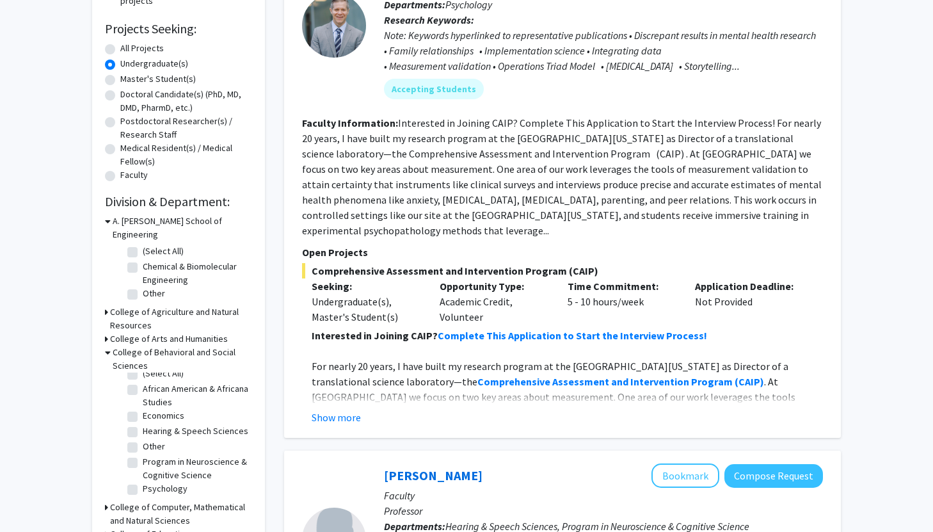
click at [143, 482] on label "Psychology" at bounding box center [165, 488] width 45 height 13
click at [143, 482] on input "Psychology" at bounding box center [147, 486] width 8 height 8
checkbox input "true"
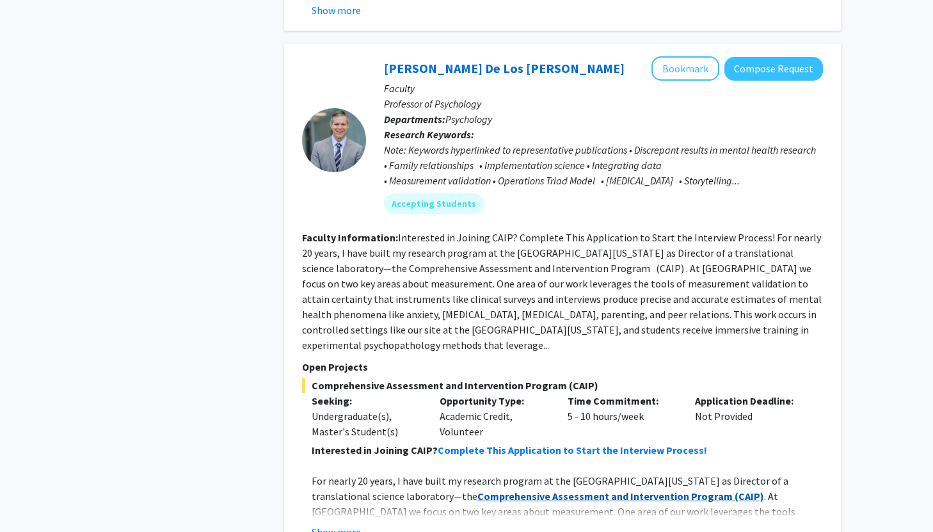
scroll to position [569, 0]
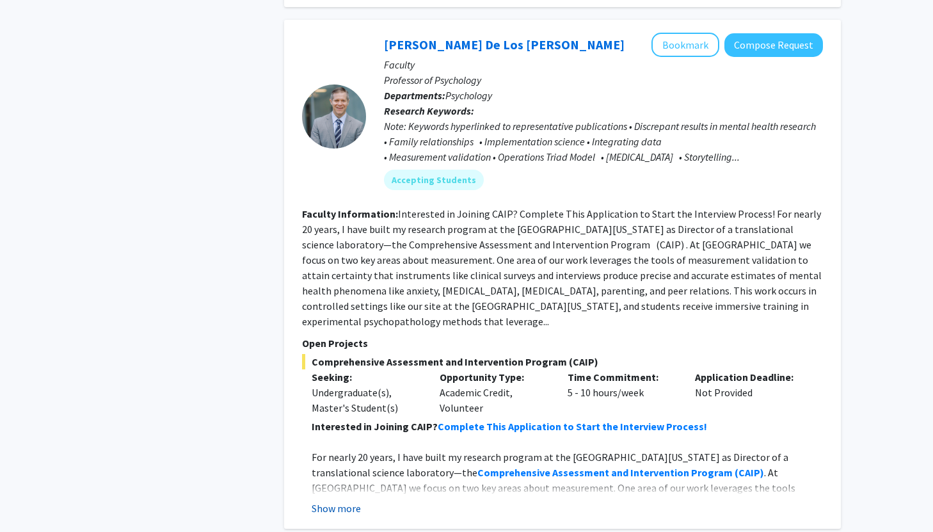
click at [351, 493] on button "Show more" at bounding box center [336, 507] width 49 height 15
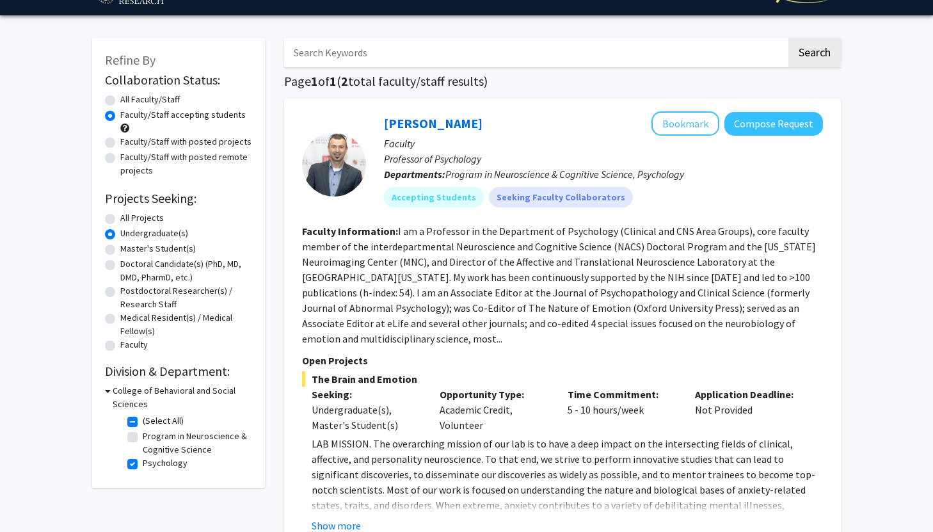
scroll to position [33, 0]
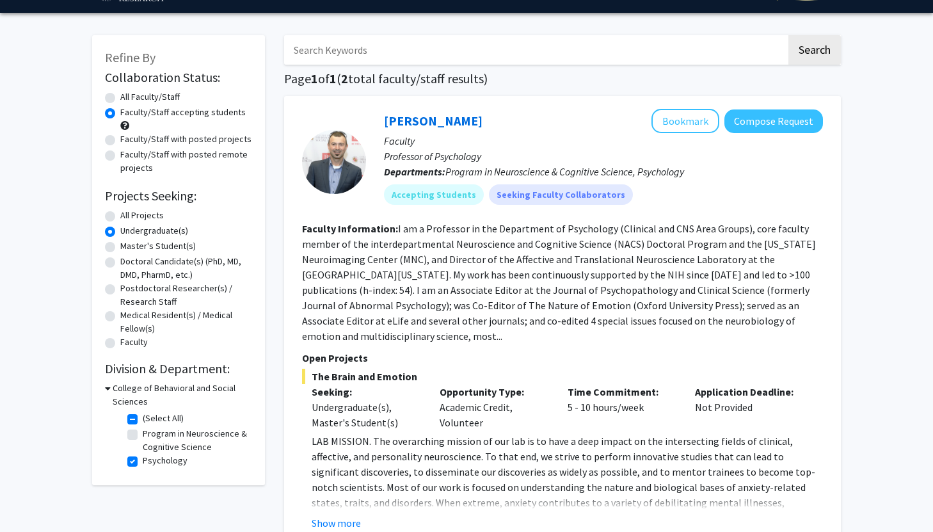
click at [143, 435] on label "Program in Neuroscience & Cognitive Science" at bounding box center [196, 440] width 106 height 27
click at [143, 435] on input "Program in Neuroscience & Cognitive Science" at bounding box center [147, 431] width 8 height 8
checkbox input "true"
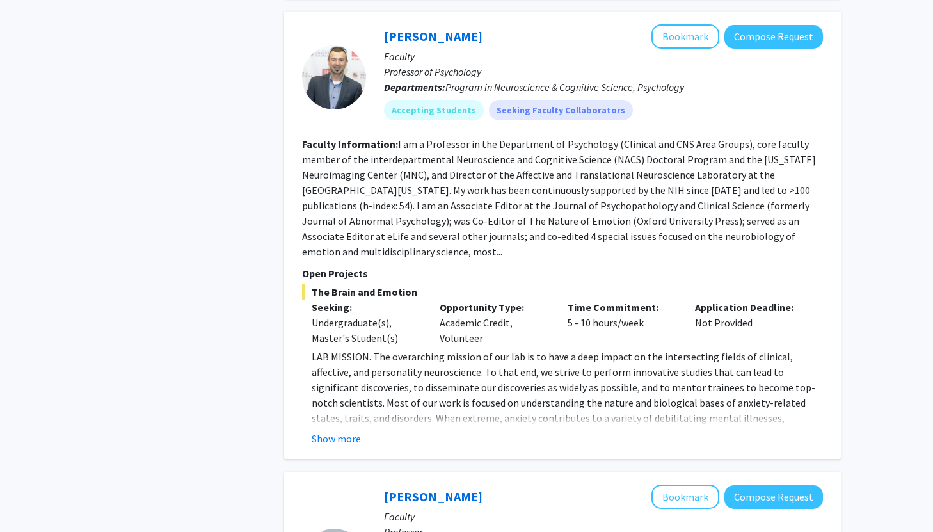
scroll to position [641, 0]
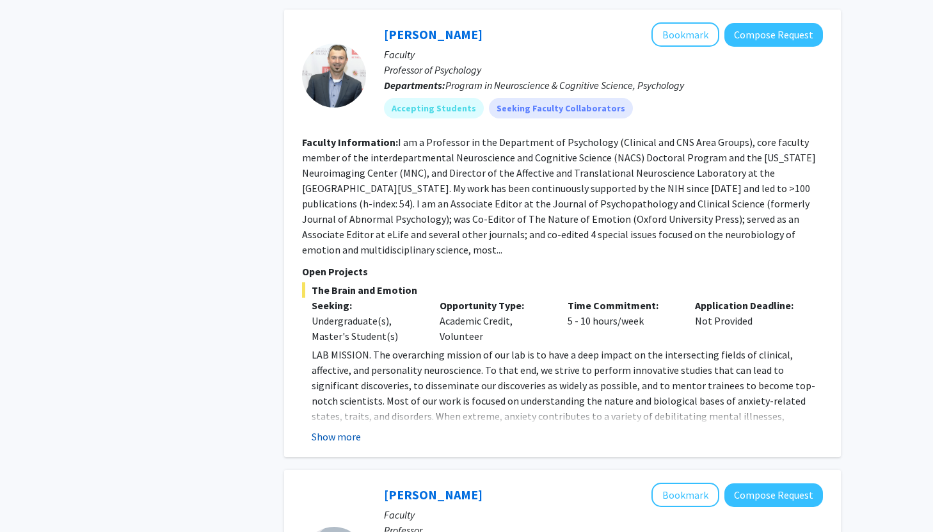
click at [338, 429] on button "Show more" at bounding box center [336, 436] width 49 height 15
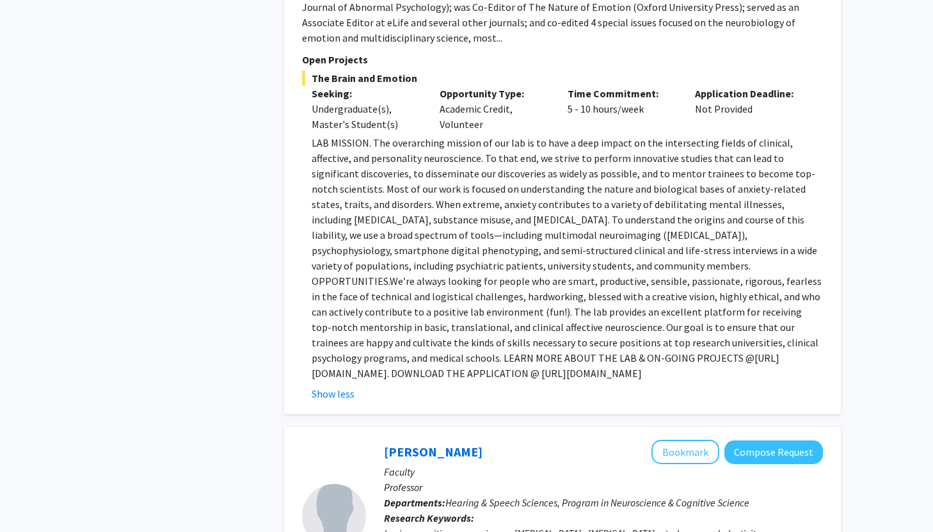
scroll to position [915, 0]
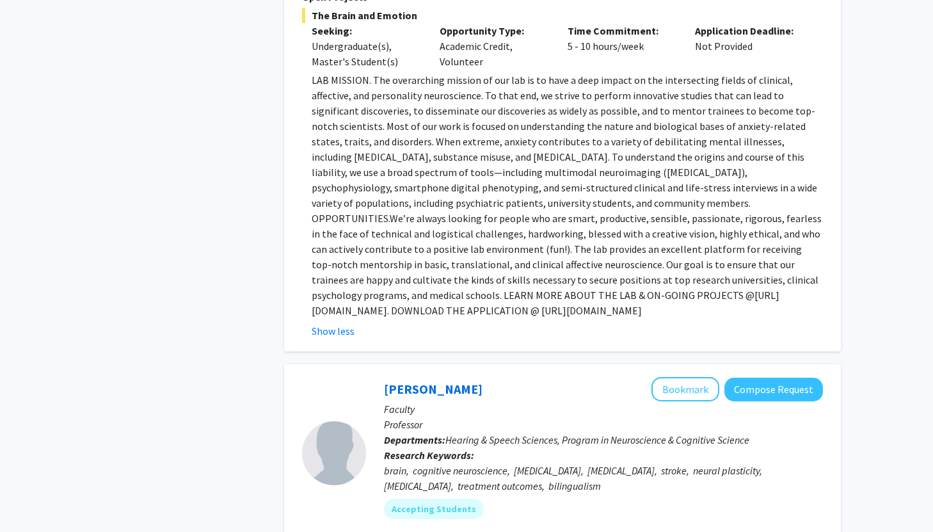
drag, startPoint x: 312, startPoint y: 280, endPoint x: 584, endPoint y: 283, distance: 271.9
click at [584, 283] on p "LAB MISSION. The overarching mission of our lab is to have a deep impact on the…" at bounding box center [567, 195] width 511 height 246
copy p "[URL][DOMAIN_NAME]"
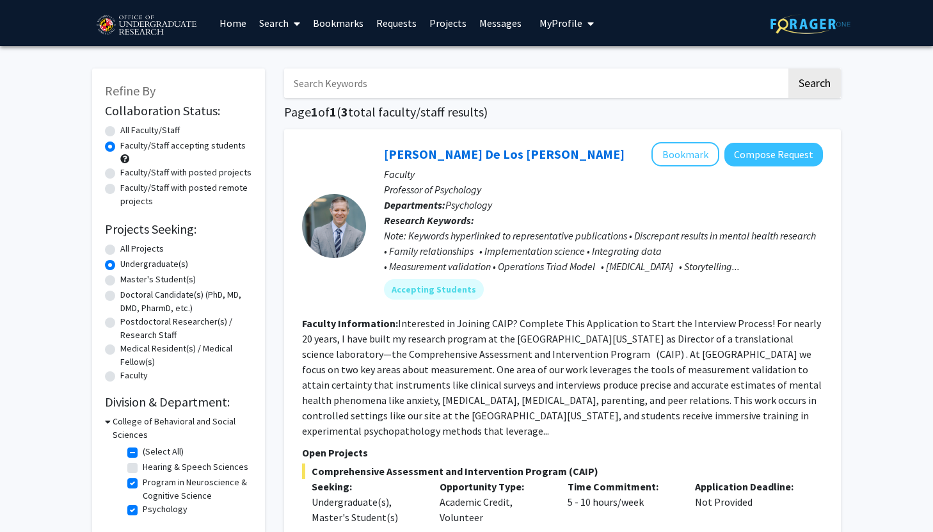
click at [157, 29] on img at bounding box center [146, 26] width 108 height 32
